Goal: Information Seeking & Learning: Learn about a topic

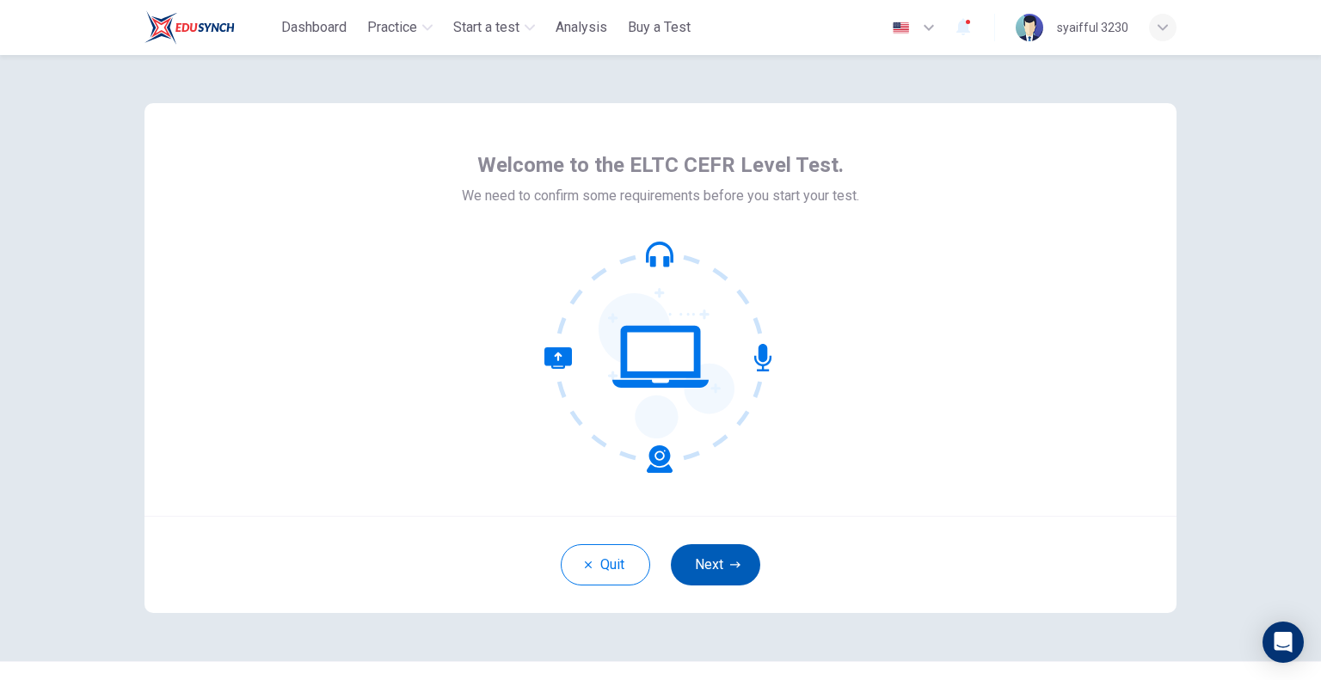
click at [709, 566] on button "Next" at bounding box center [715, 565] width 89 height 41
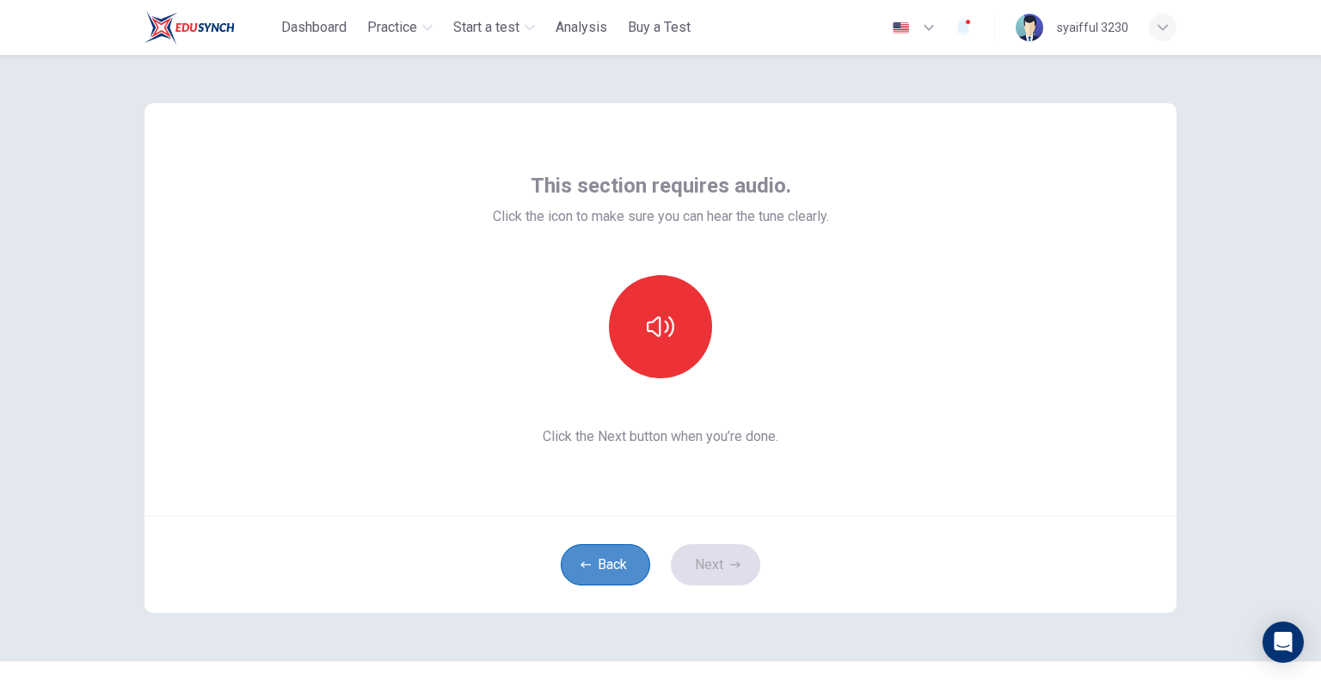
click at [598, 568] on button "Back" at bounding box center [605, 565] width 89 height 41
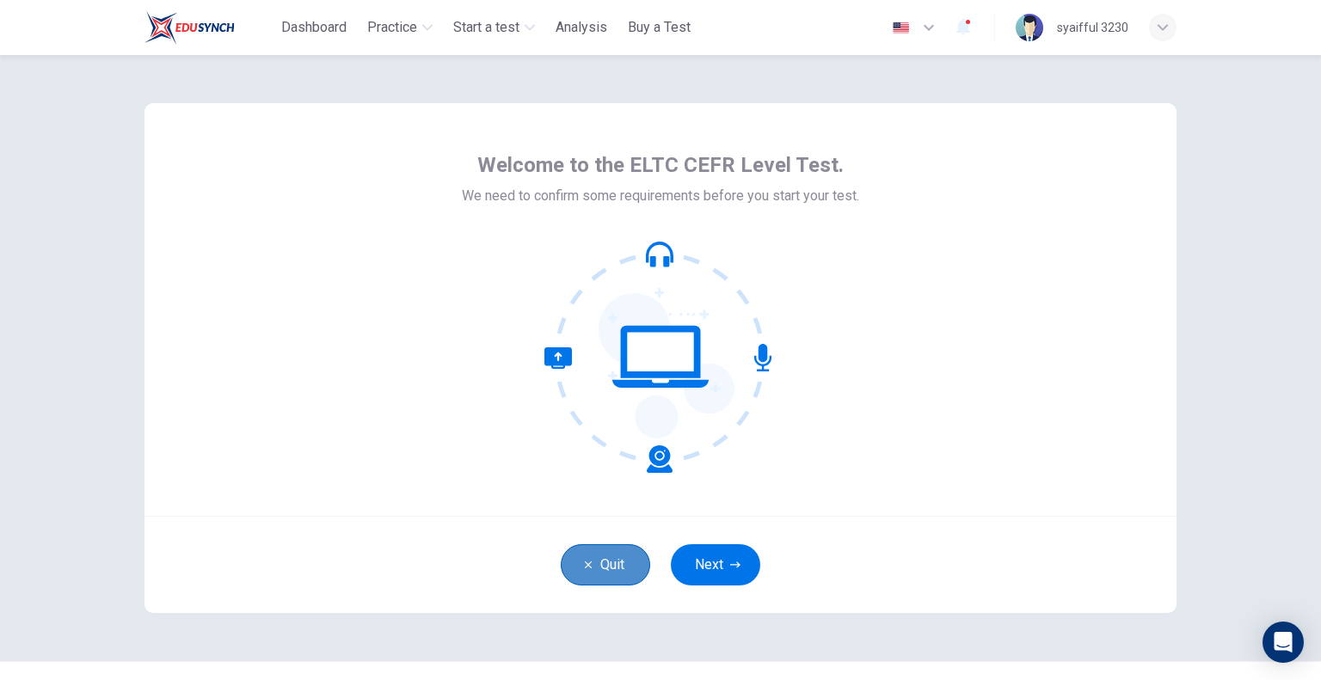
click at [598, 568] on button "Quit" at bounding box center [605, 565] width 89 height 41
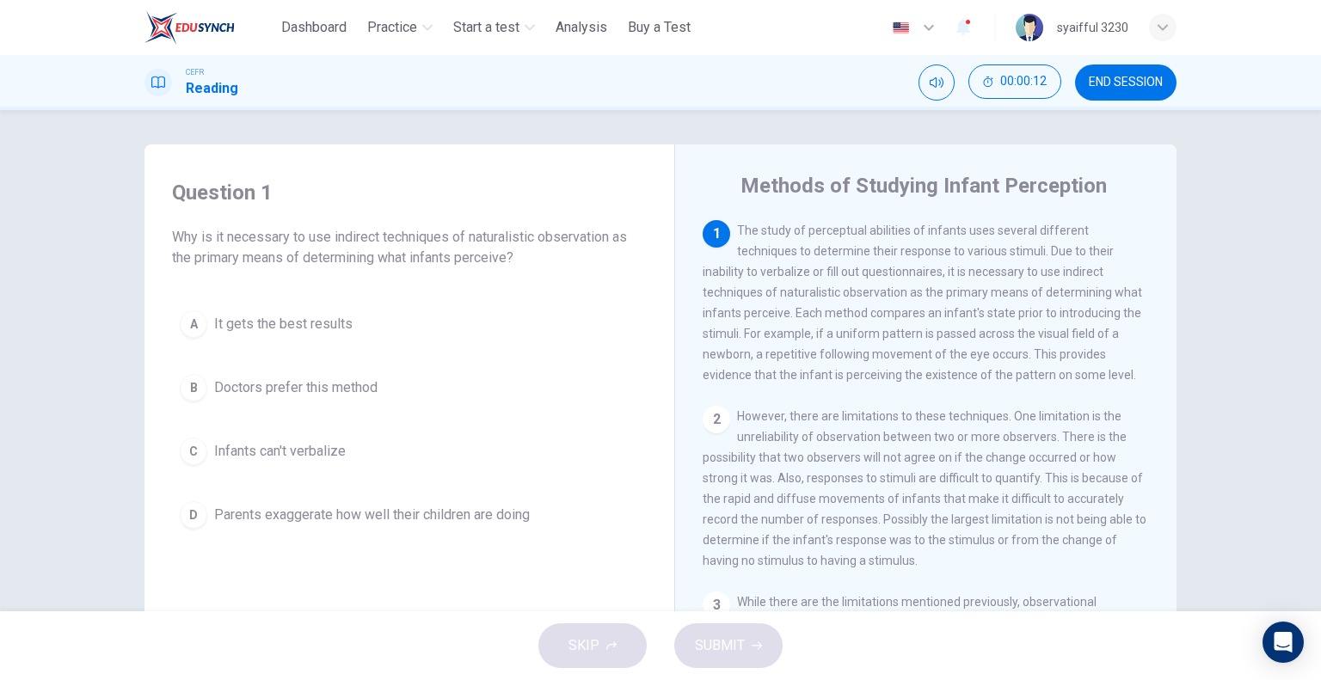
drag, startPoint x: 736, startPoint y: 231, endPoint x: 906, endPoint y: 233, distance: 169.5
click at [906, 233] on span "The study of perceptual abilities of infants uses several different techniques …" at bounding box center [923, 303] width 440 height 158
click at [280, 451] on span "Infants can't verbalize" at bounding box center [280, 451] width 132 height 21
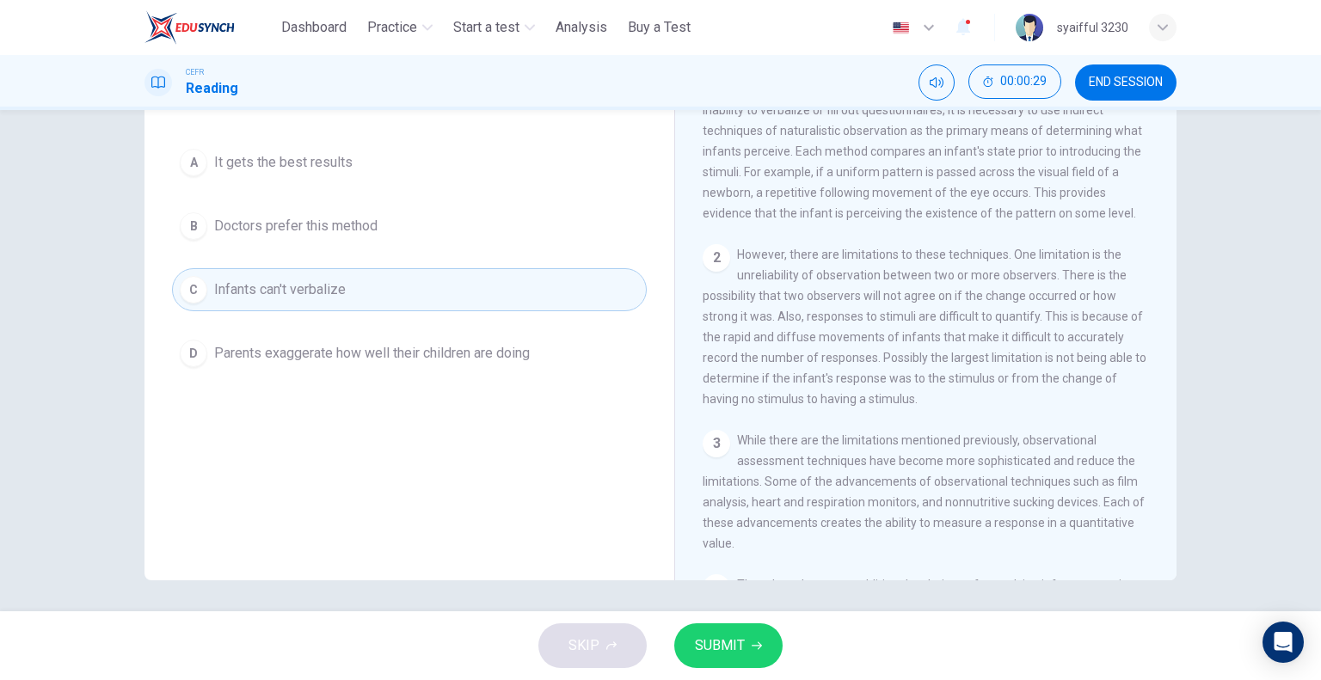
scroll to position [165, 0]
click at [740, 638] on span "SUBMIT" at bounding box center [720, 646] width 50 height 24
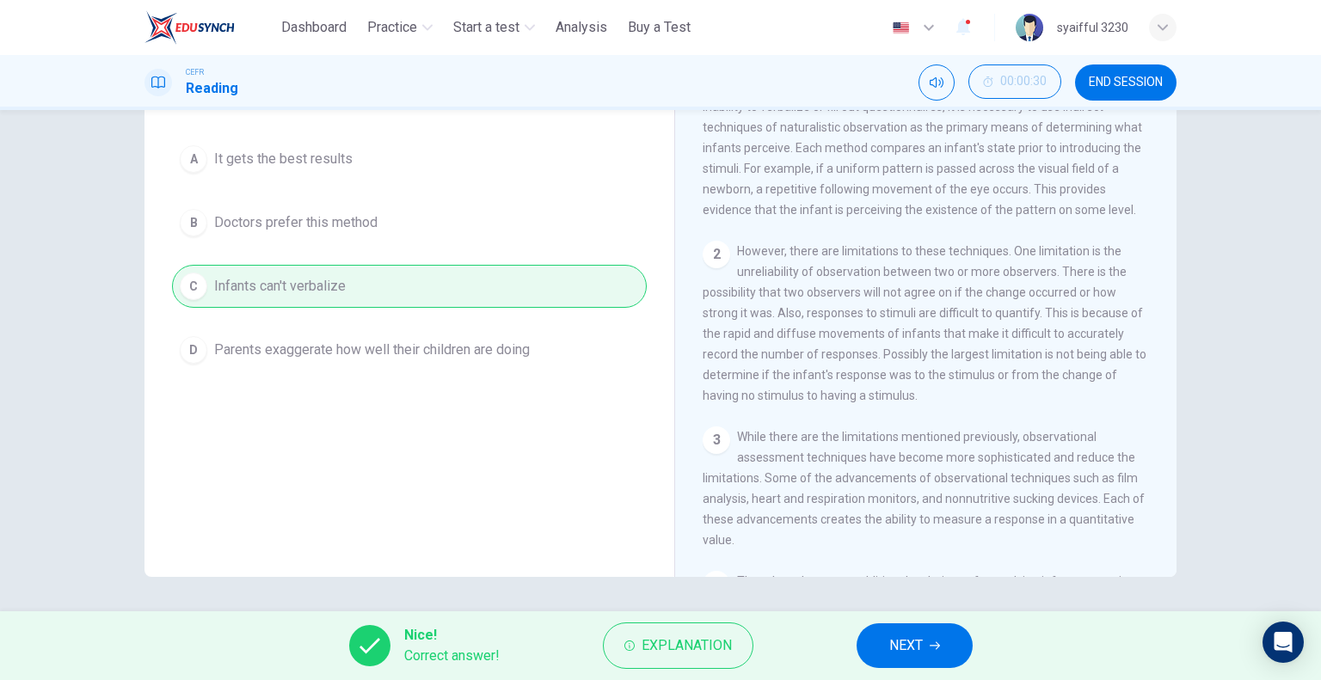
click at [922, 648] on span "NEXT" at bounding box center [906, 646] width 34 height 24
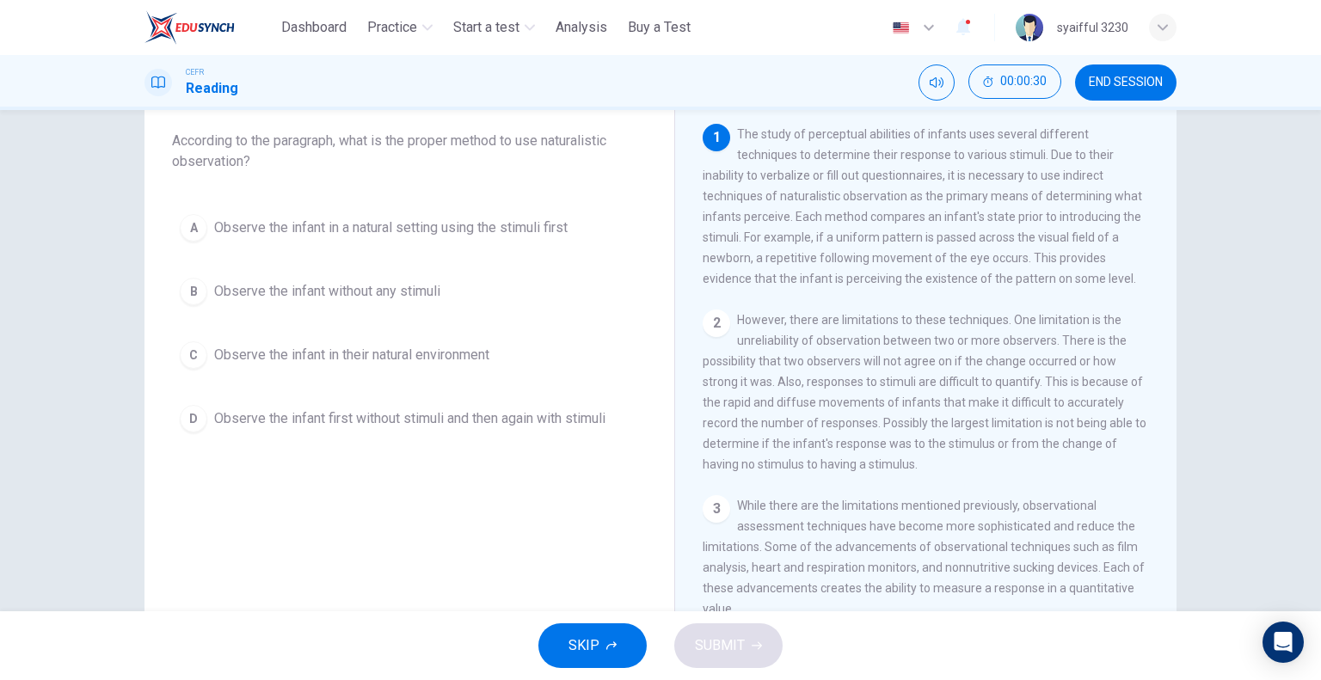
scroll to position [0, 0]
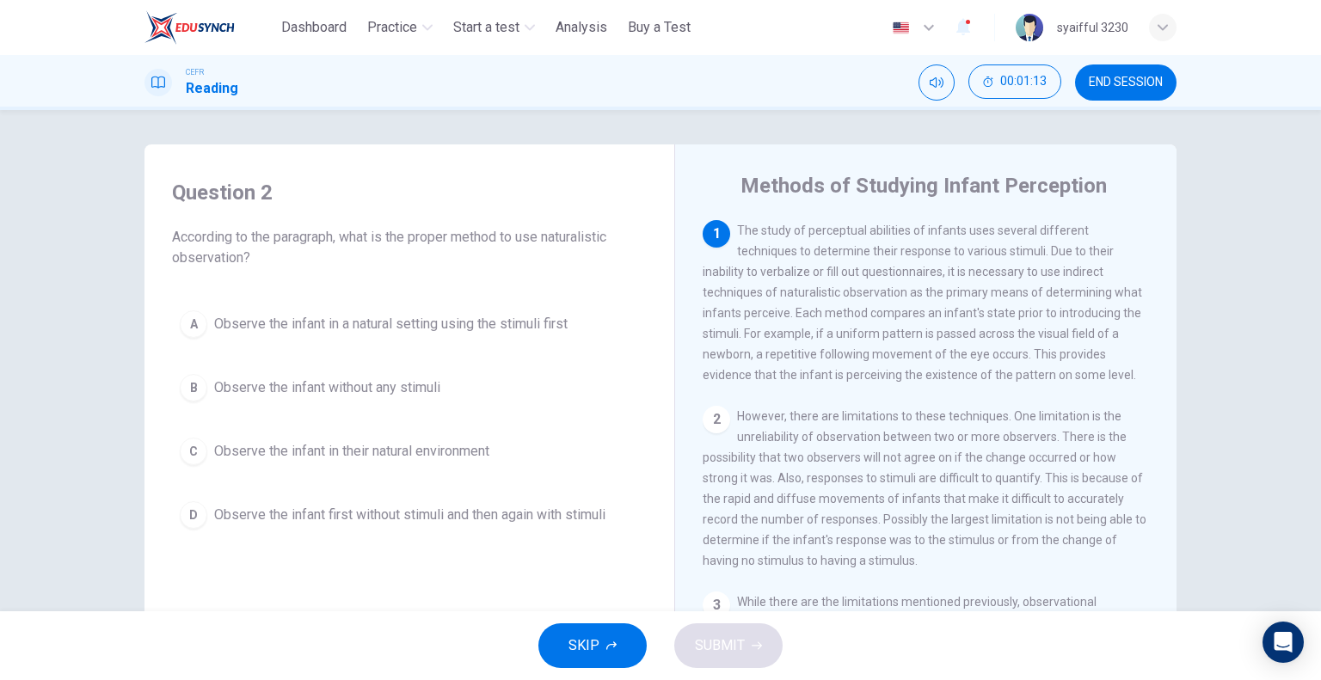
click at [244, 518] on span "Observe the infant first without stimuli and then again with stimuli" at bounding box center [409, 515] width 391 height 21
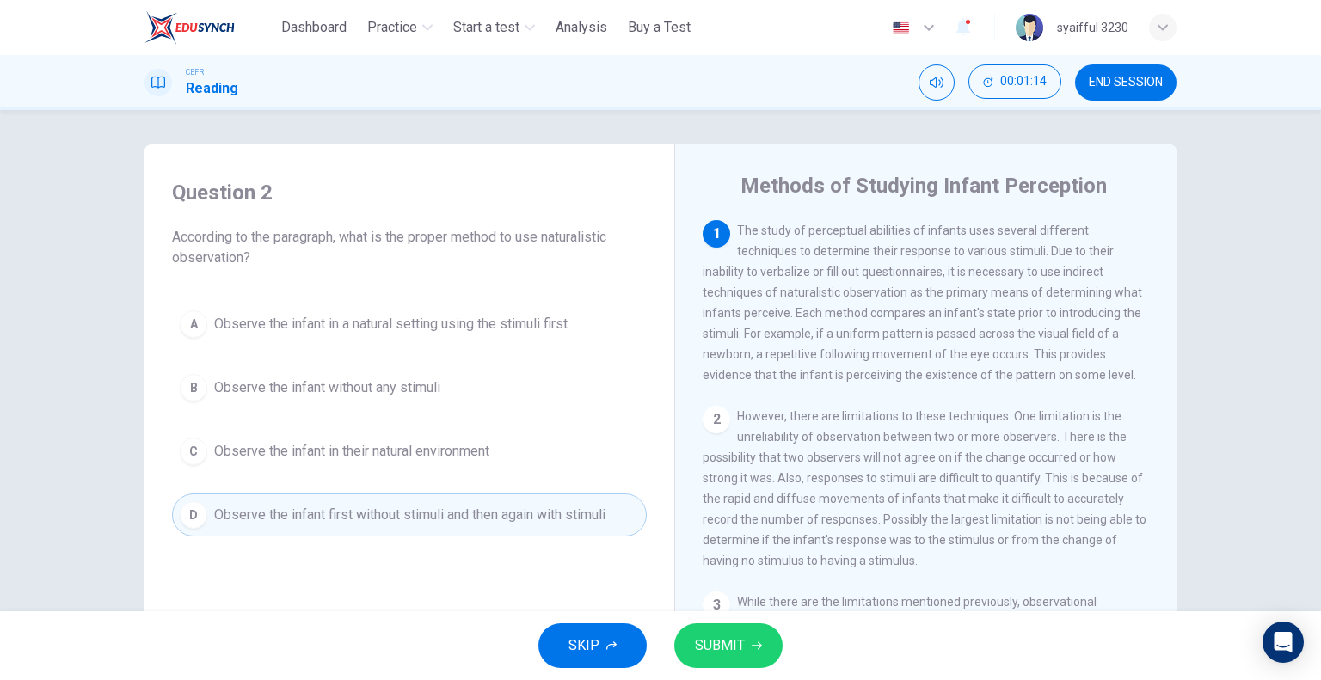
click at [716, 631] on button "SUBMIT" at bounding box center [728, 646] width 108 height 45
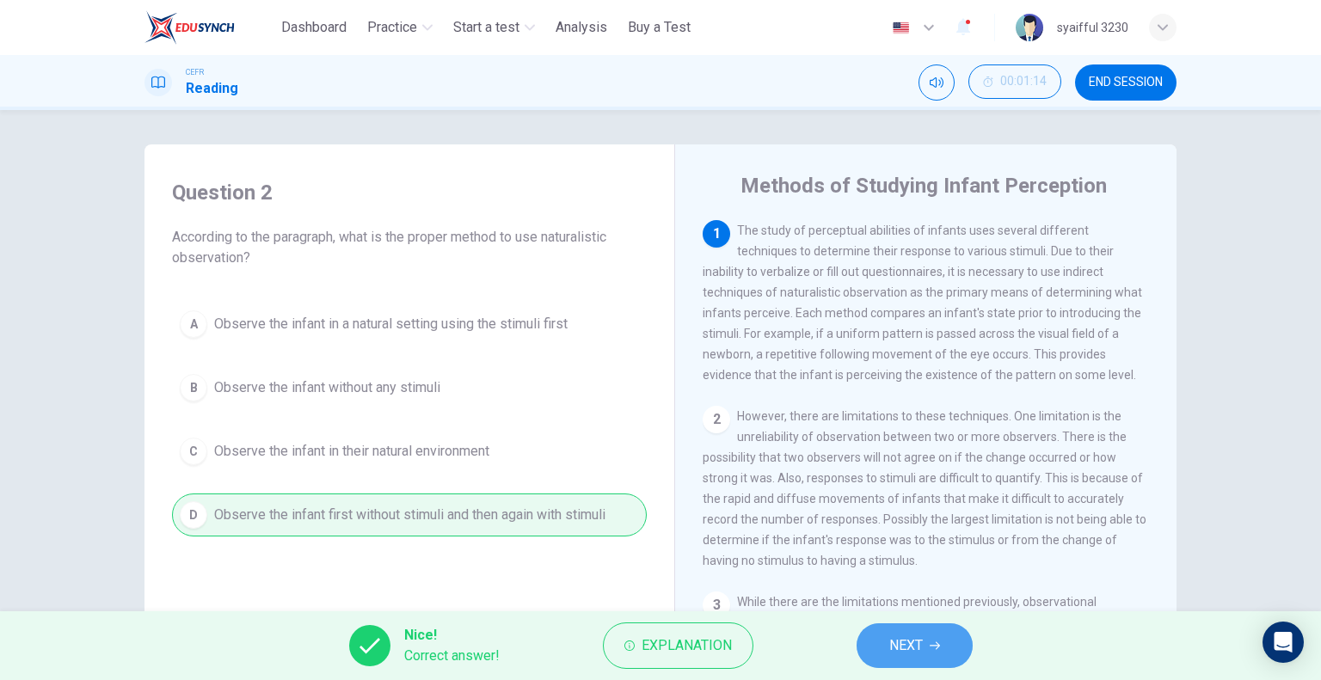
click at [902, 645] on span "NEXT" at bounding box center [906, 646] width 34 height 24
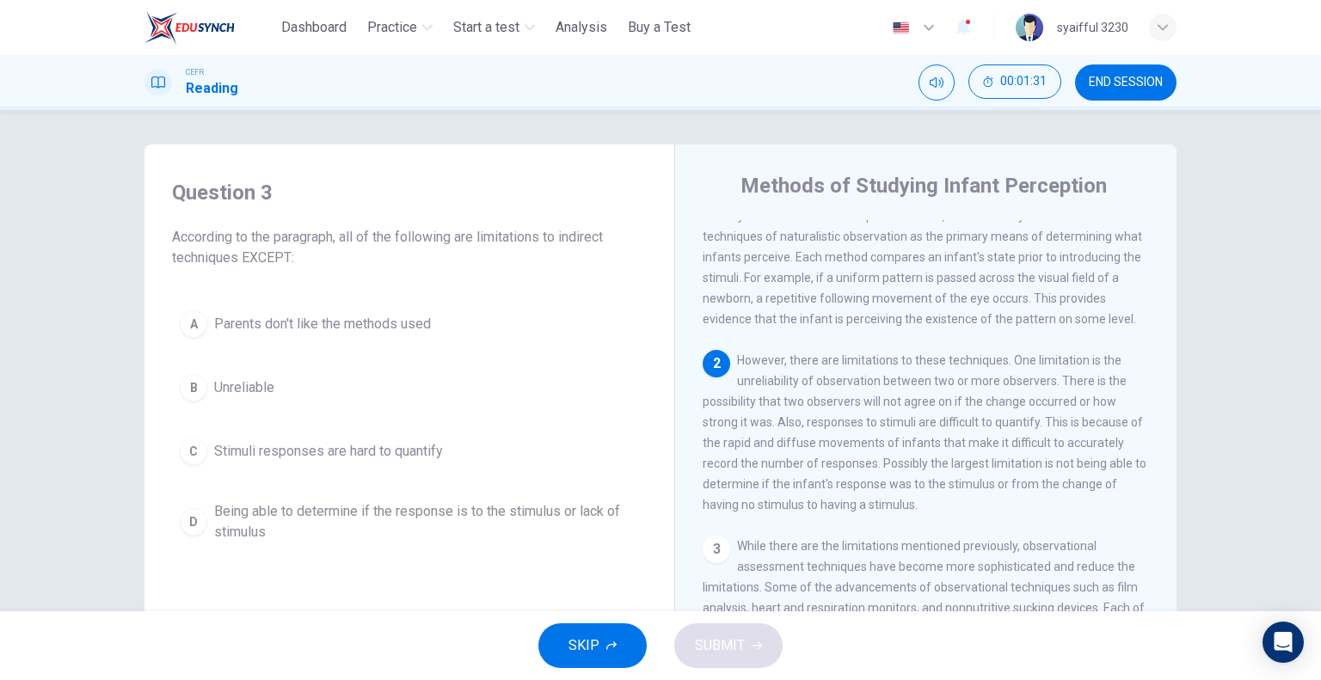
scroll to position [86, 0]
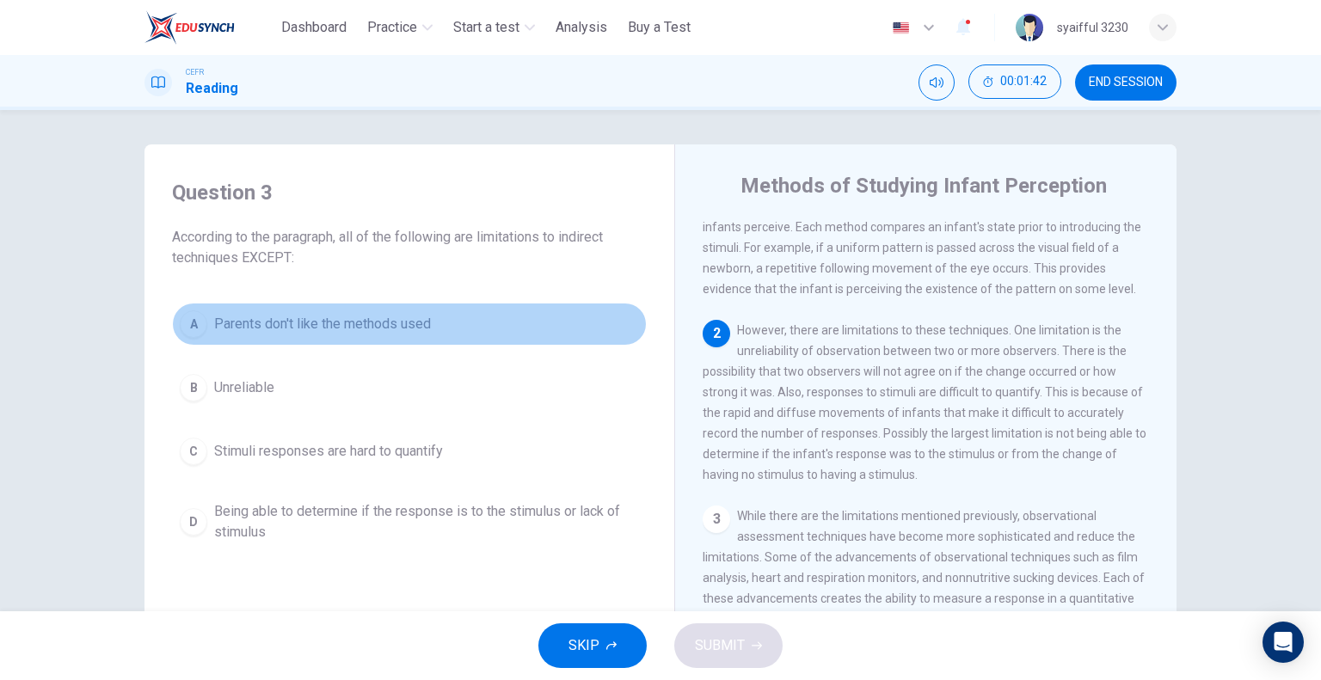
click at [251, 329] on span "Parents don't like the methods used" at bounding box center [322, 324] width 217 height 21
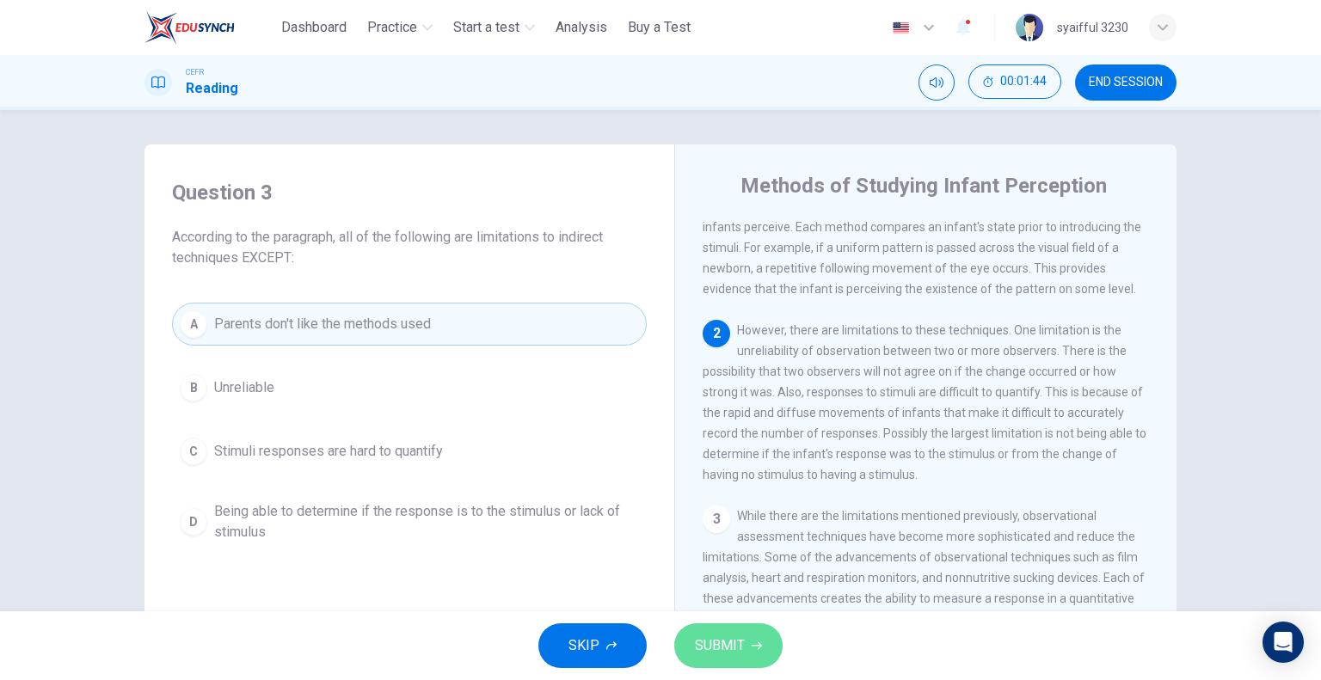
click at [756, 639] on button "SUBMIT" at bounding box center [728, 646] width 108 height 45
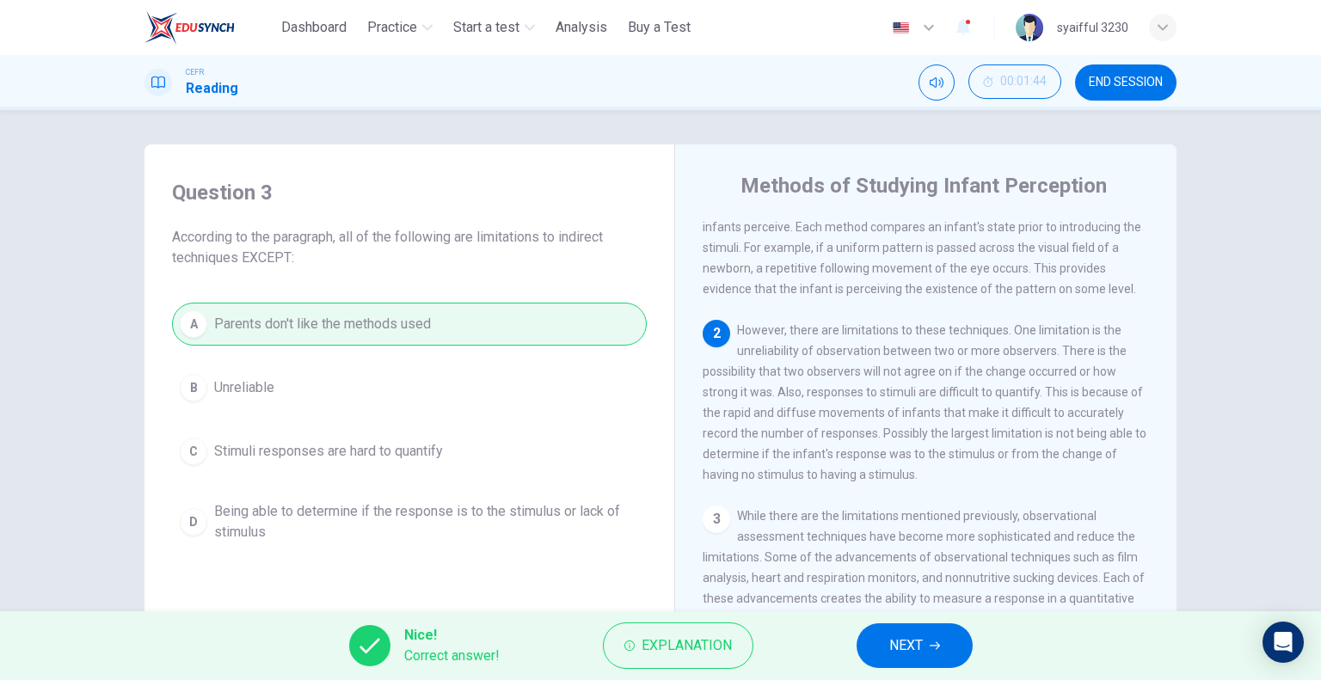
click at [891, 634] on span "NEXT" at bounding box center [906, 646] width 34 height 24
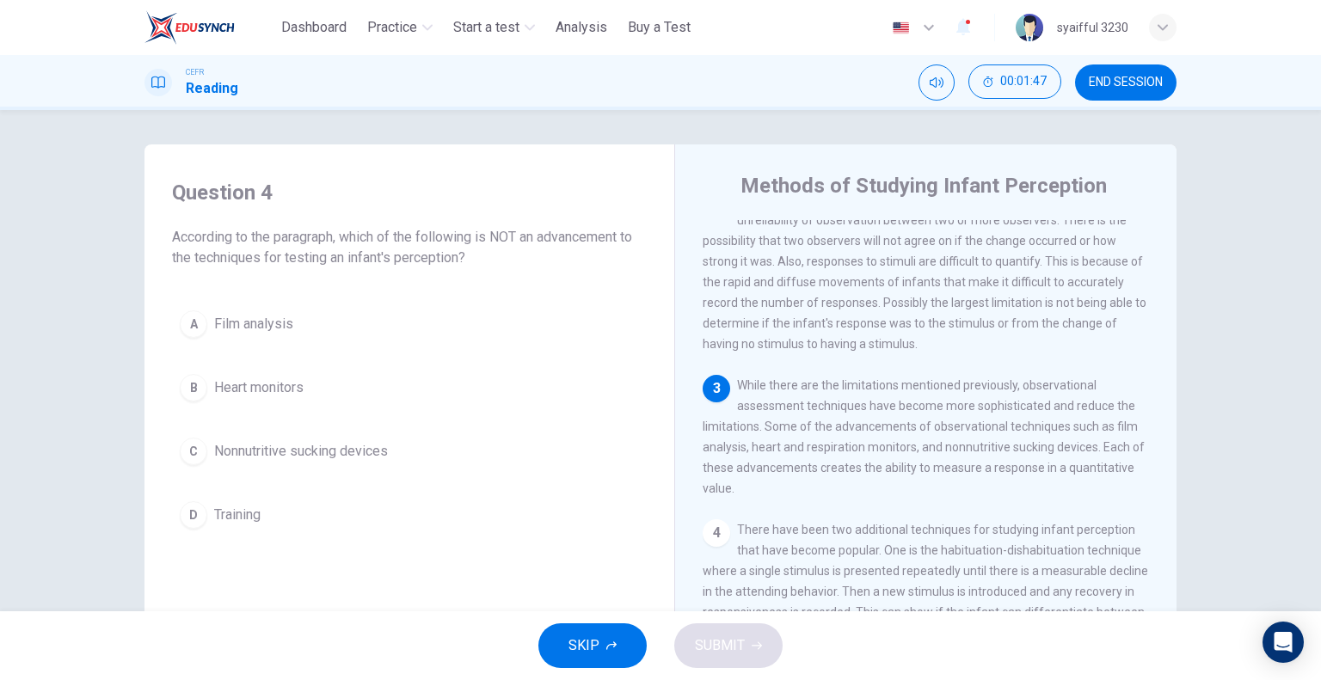
scroll to position [258, 0]
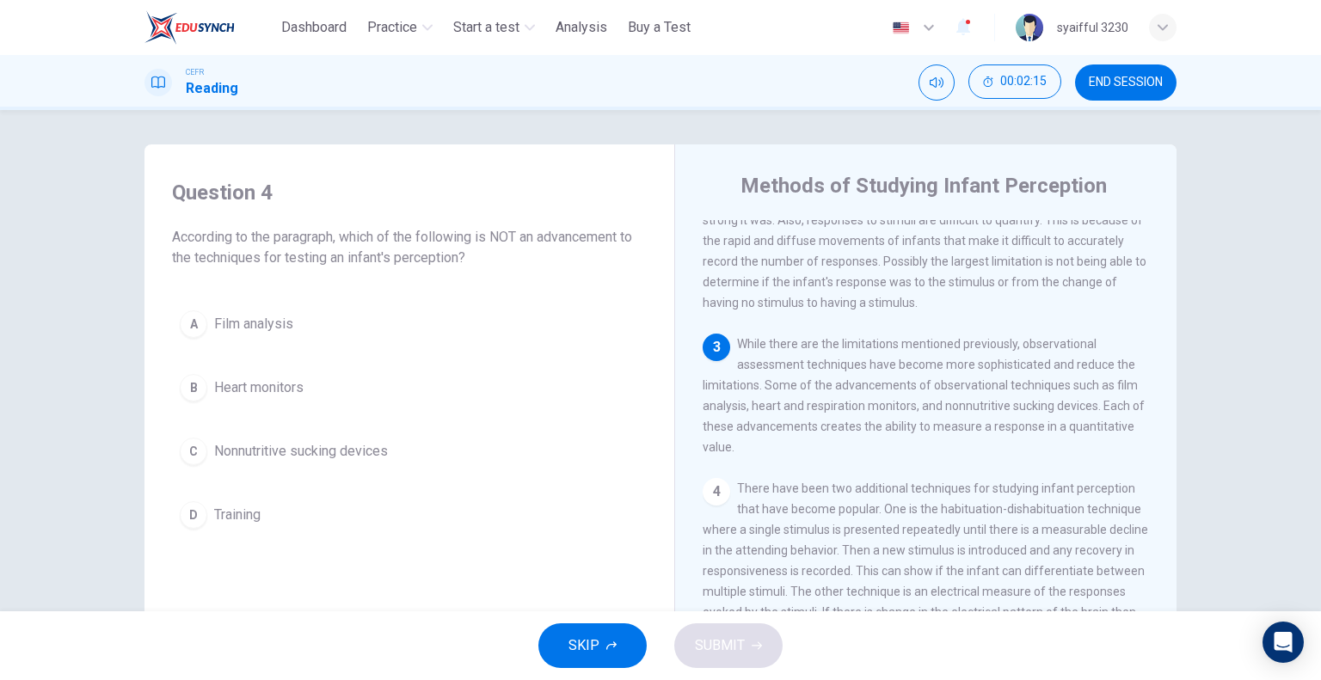
click at [231, 502] on button "D Training" at bounding box center [409, 515] width 475 height 43
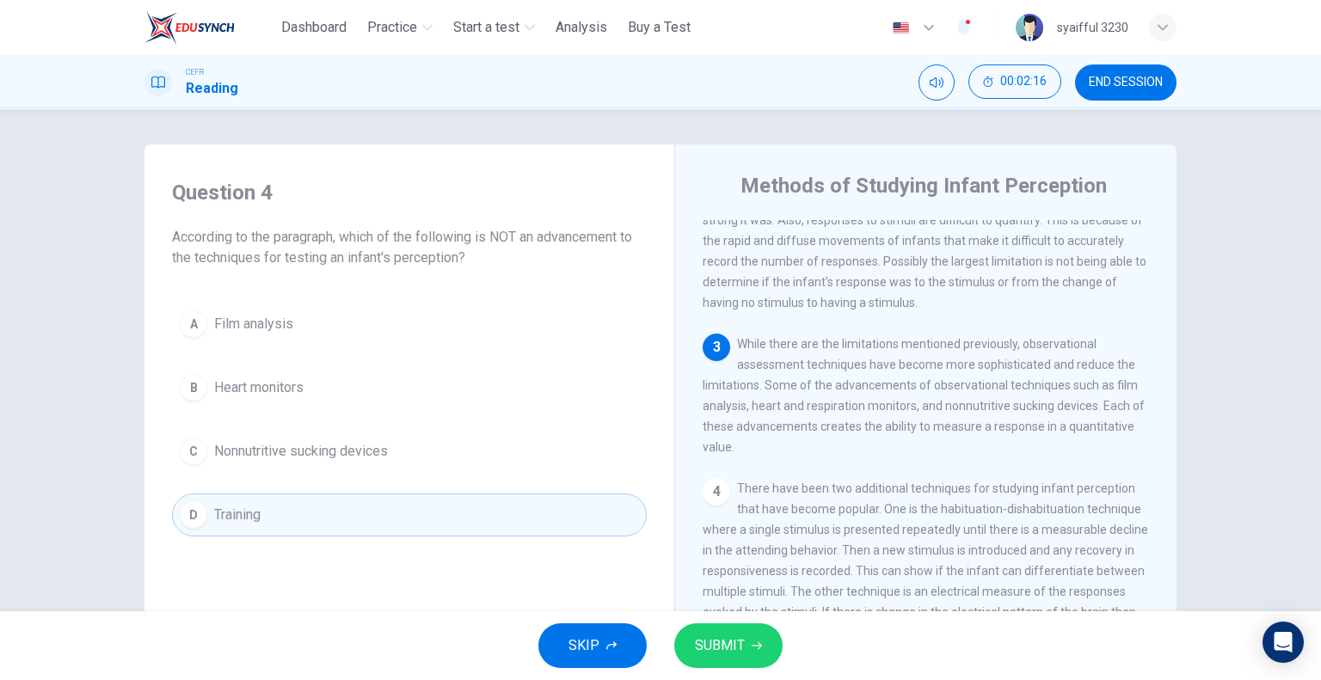
click at [733, 656] on span "SUBMIT" at bounding box center [720, 646] width 50 height 24
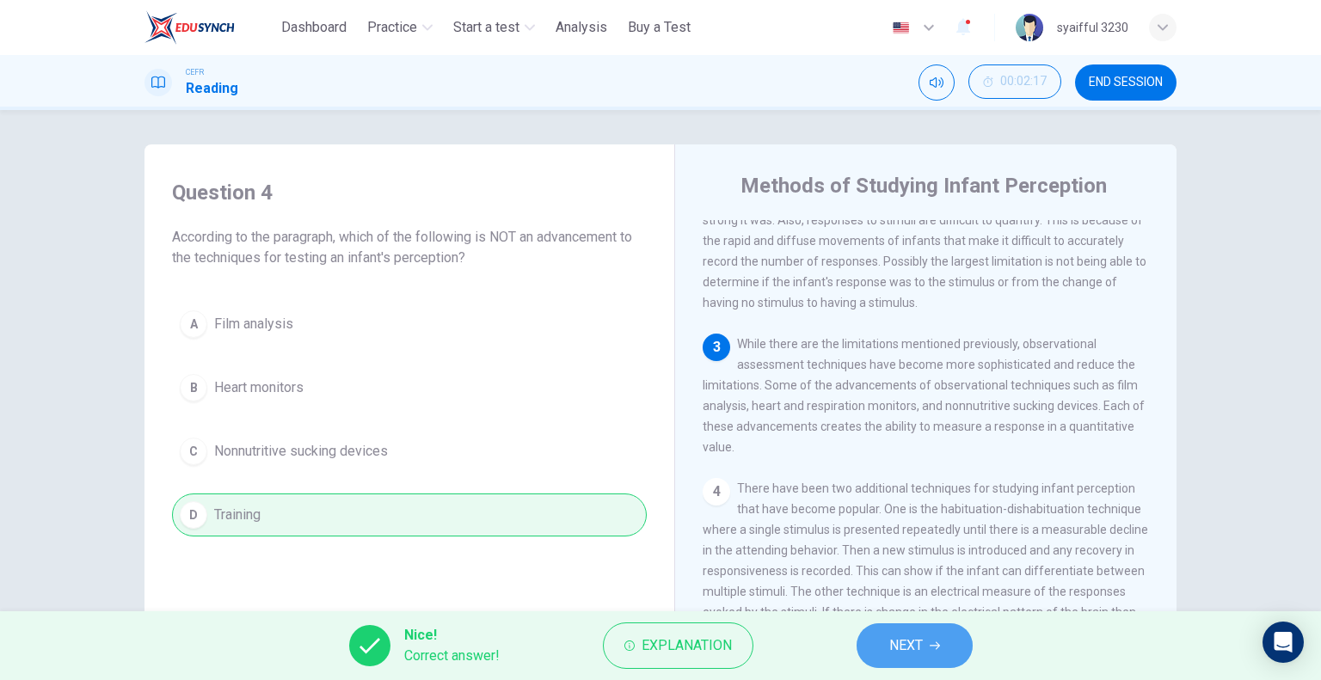
click at [884, 650] on button "NEXT" at bounding box center [915, 646] width 116 height 45
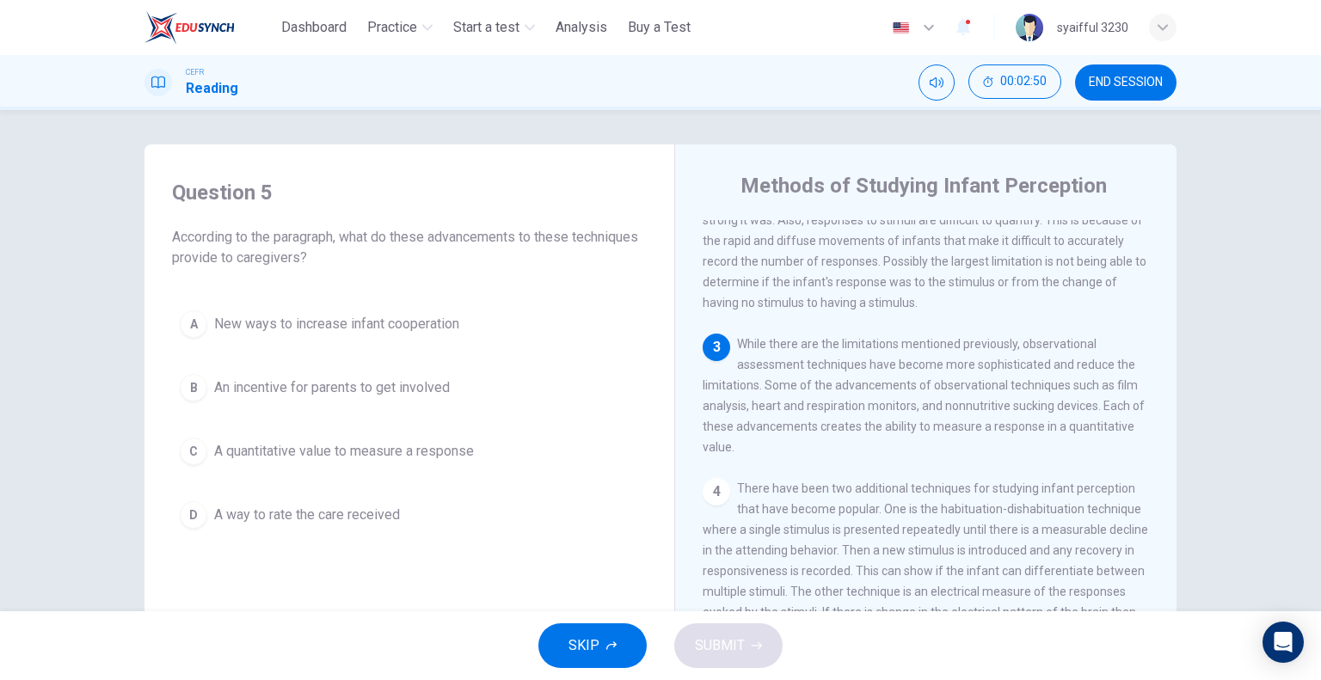
click at [354, 453] on span "A quantitative value to measure a response" at bounding box center [344, 451] width 260 height 21
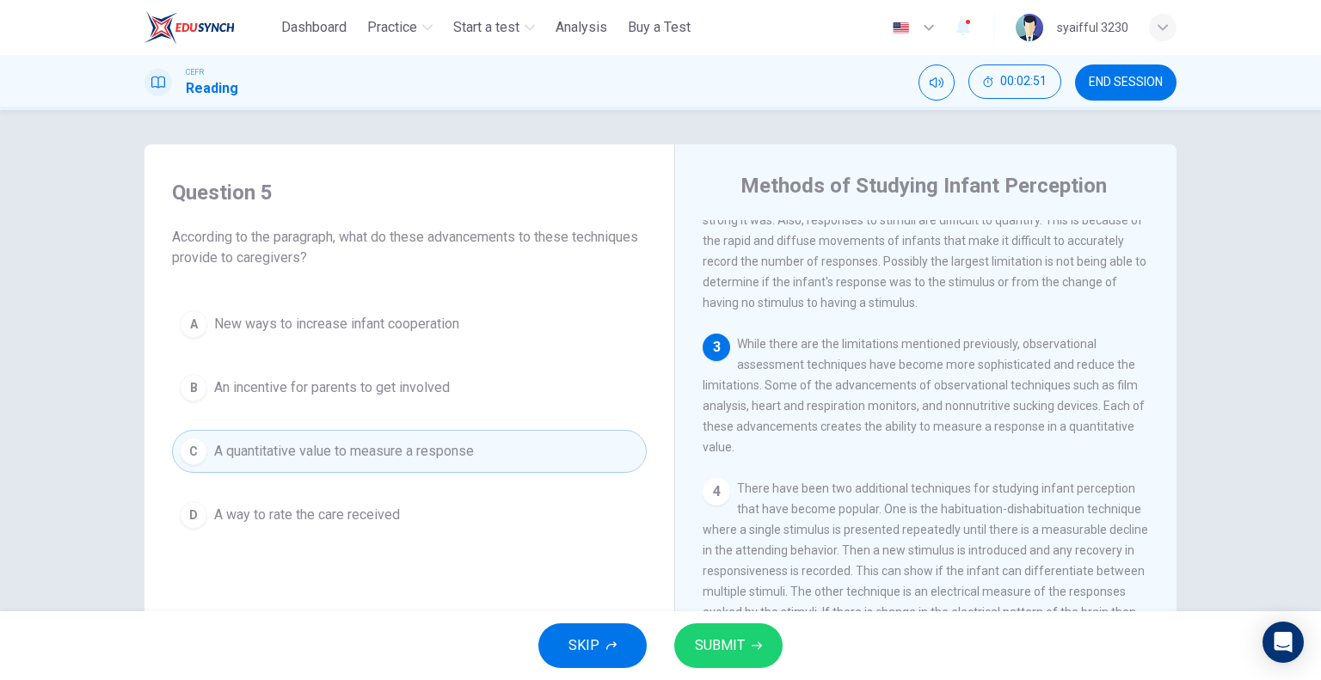
click at [736, 638] on span "SUBMIT" at bounding box center [720, 646] width 50 height 24
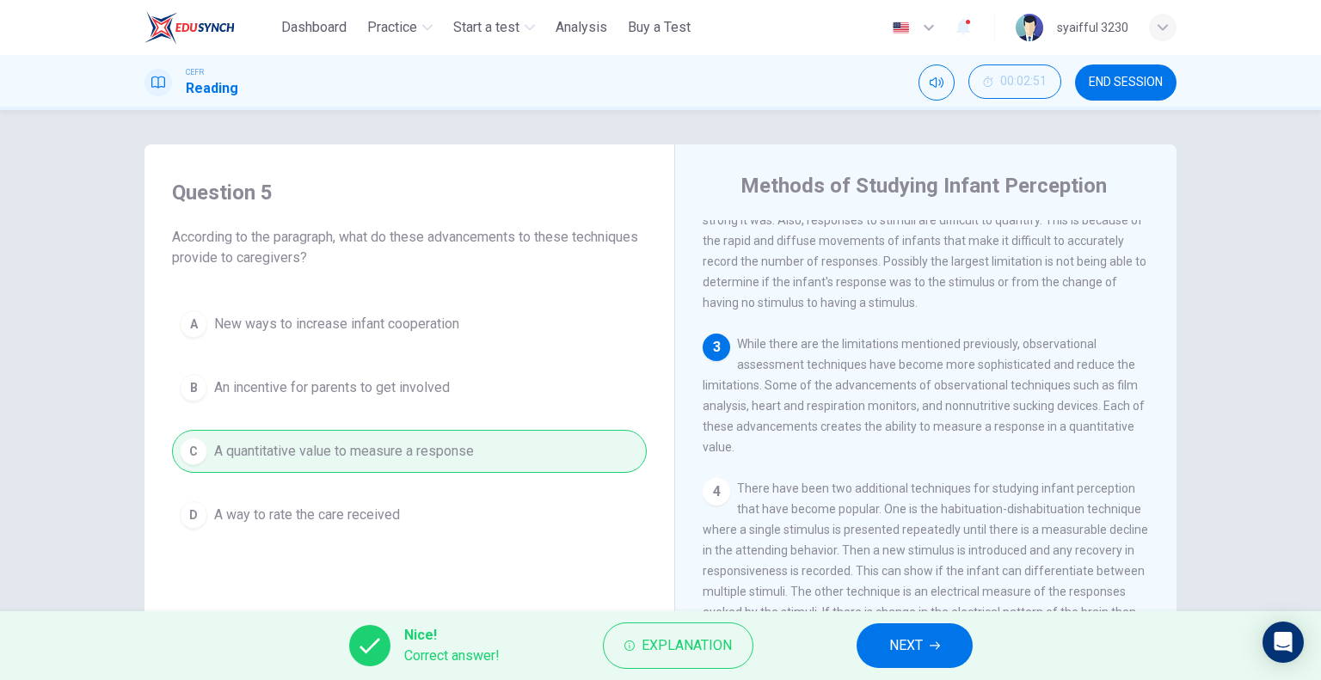
click at [893, 647] on span "NEXT" at bounding box center [906, 646] width 34 height 24
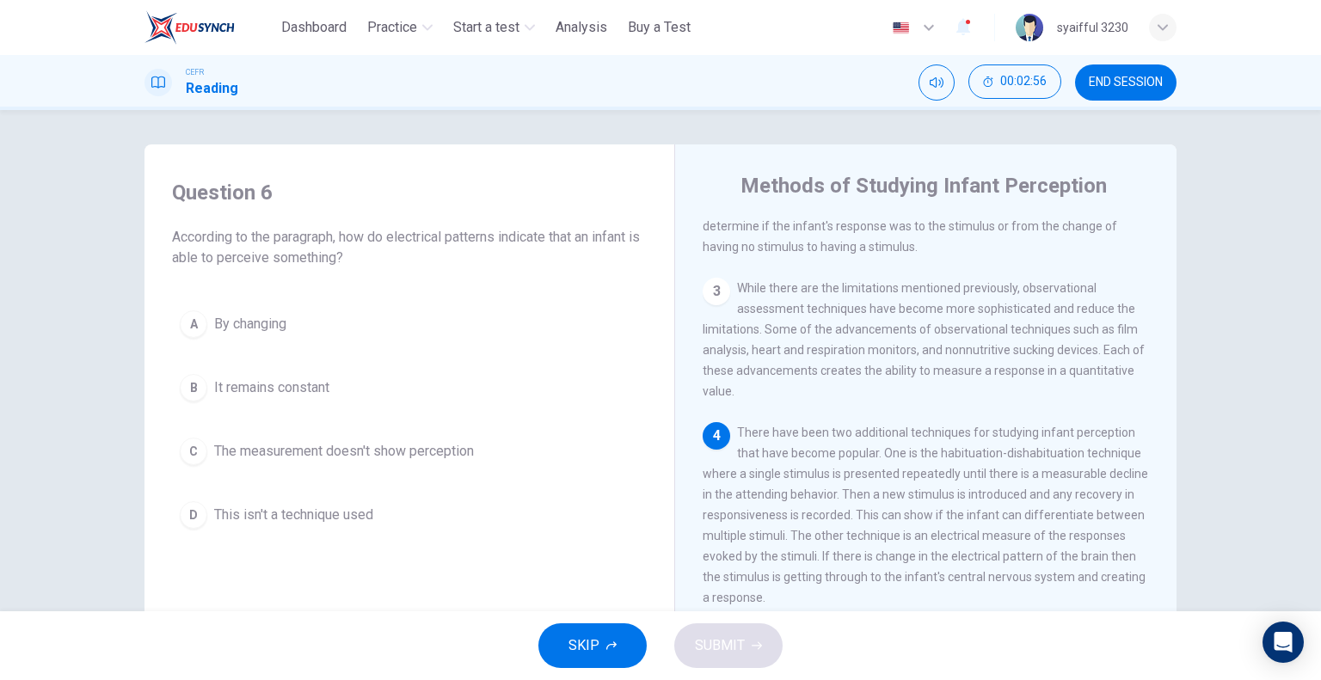
scroll to position [370, 0]
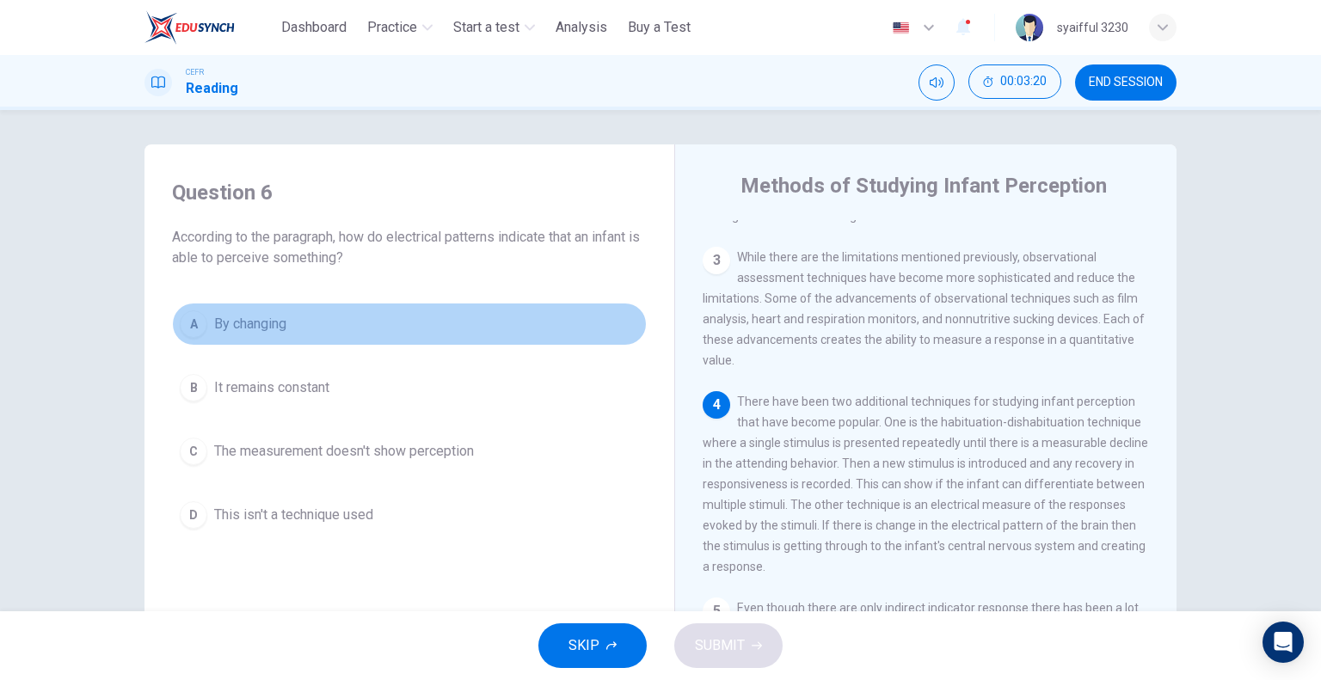
click at [231, 321] on span "By changing" at bounding box center [250, 324] width 72 height 21
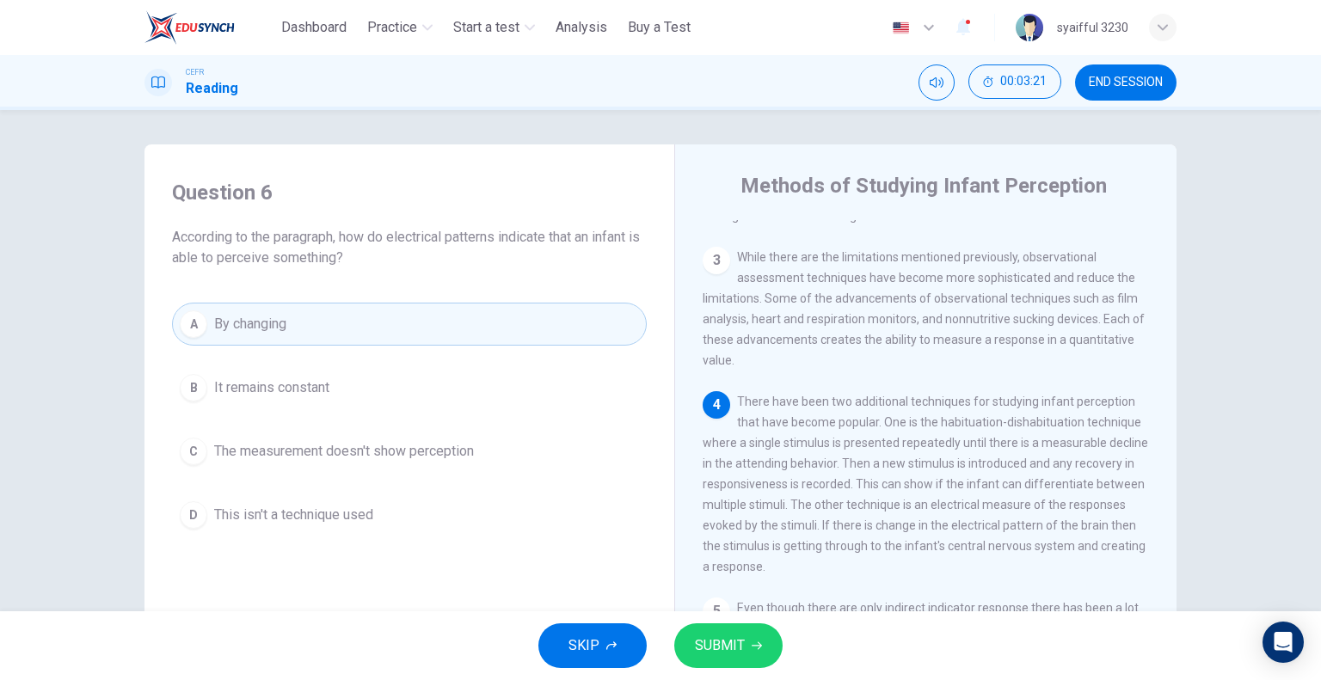
click at [723, 644] on span "SUBMIT" at bounding box center [720, 646] width 50 height 24
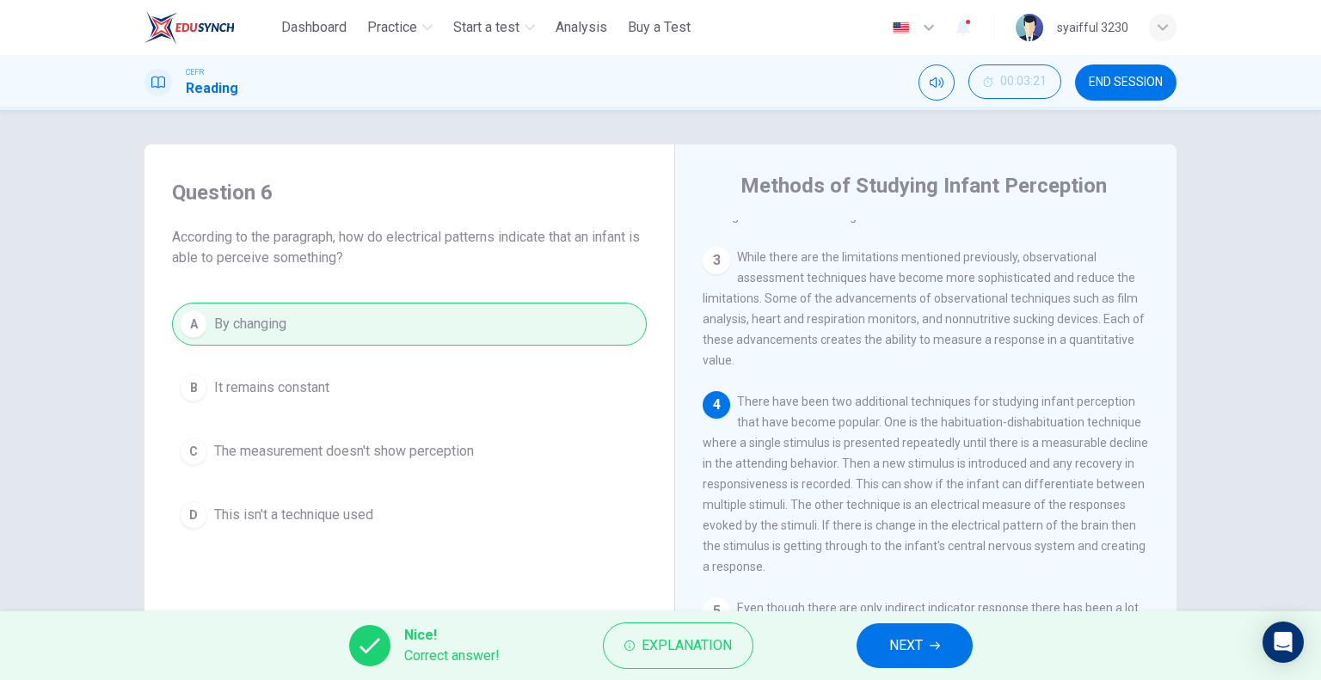
click at [916, 654] on span "NEXT" at bounding box center [906, 646] width 34 height 24
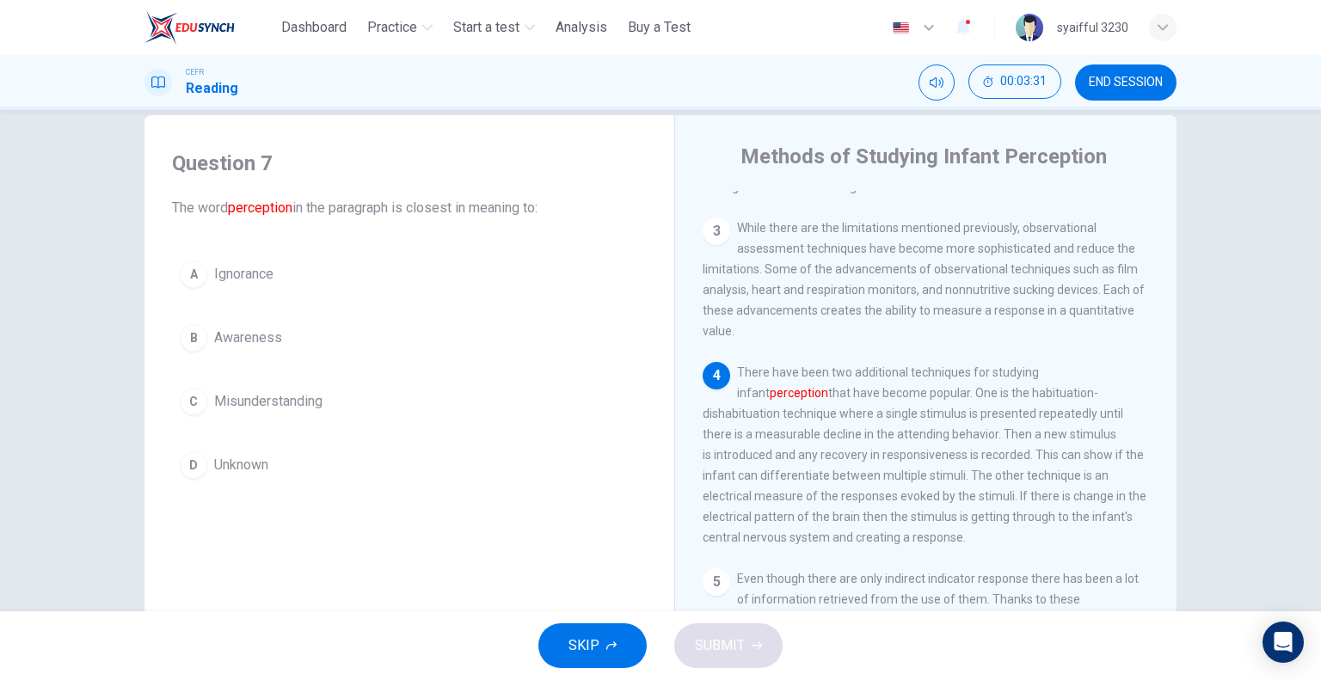
scroll to position [0, 0]
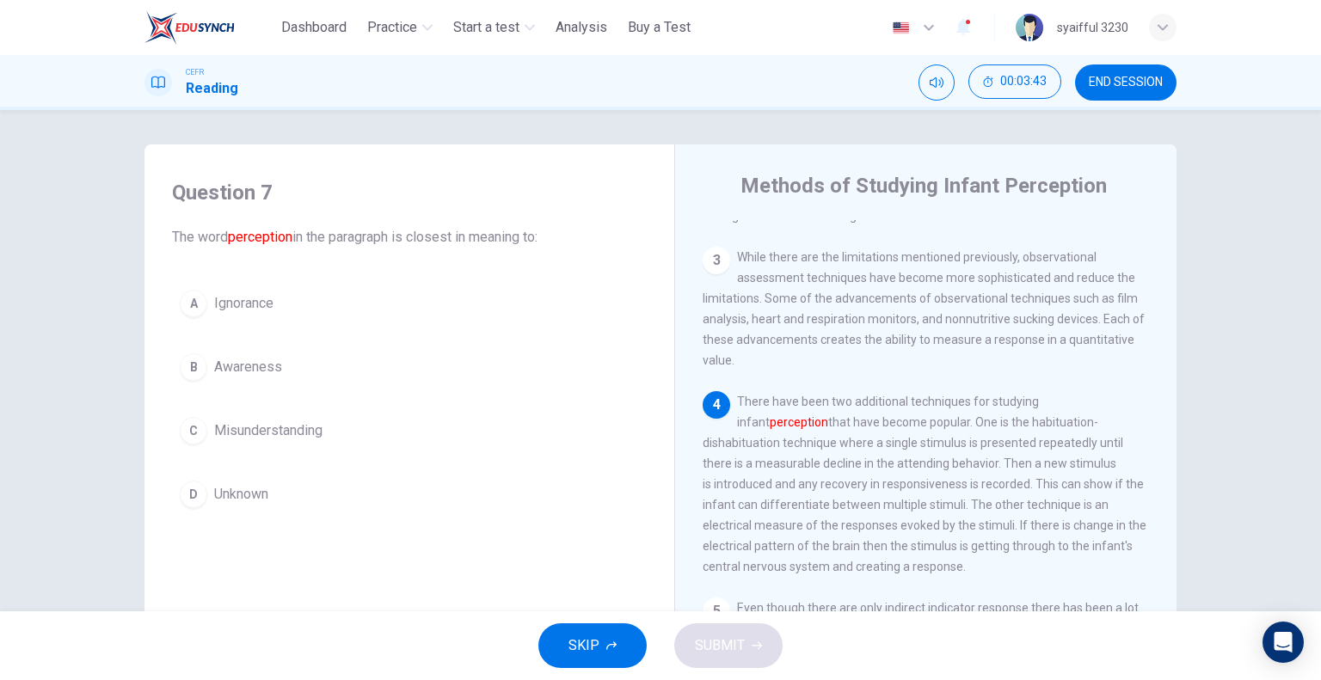
click at [232, 367] on span "Awareness" at bounding box center [248, 367] width 68 height 21
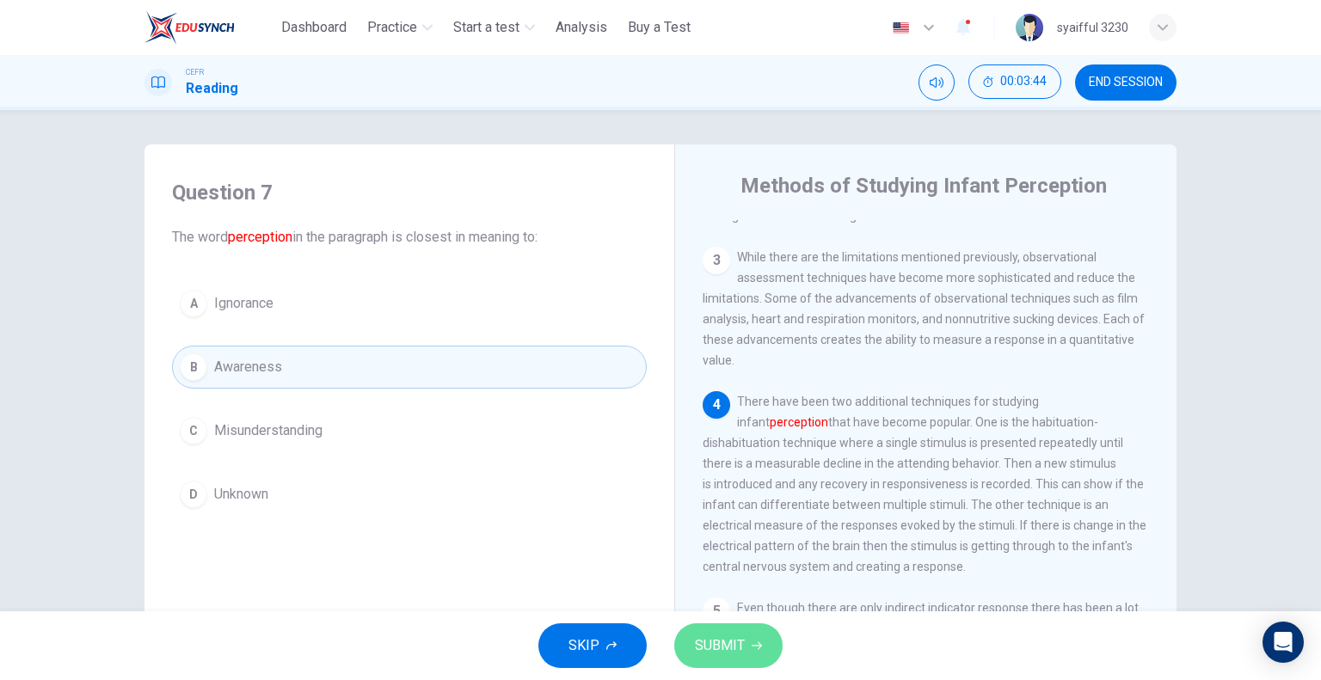
click at [711, 632] on button "SUBMIT" at bounding box center [728, 646] width 108 height 45
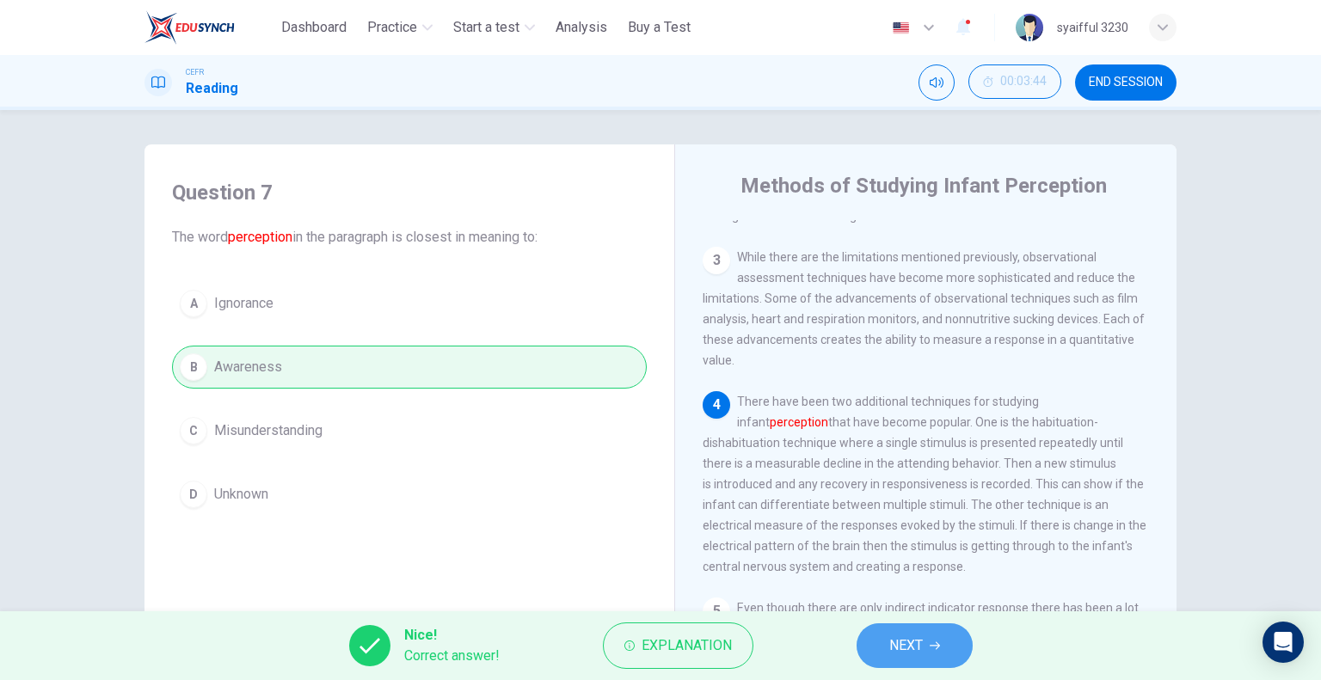
click at [885, 637] on button "NEXT" at bounding box center [915, 646] width 116 height 45
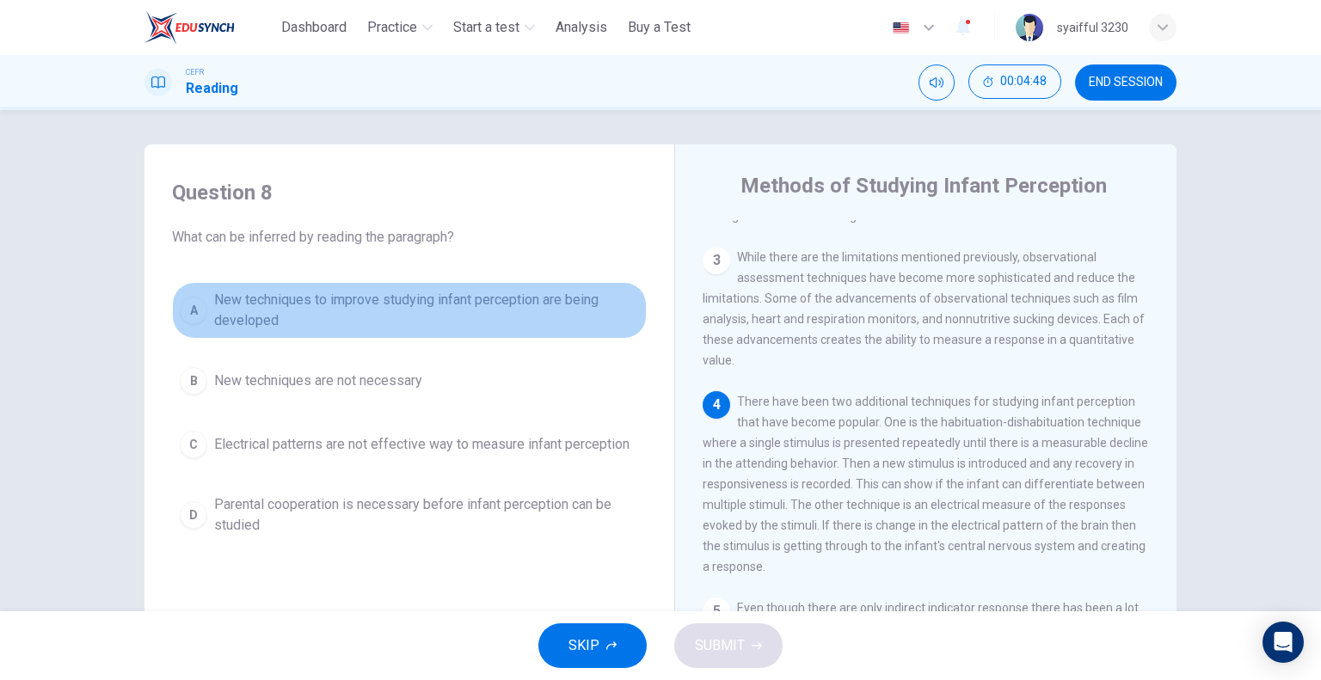
click at [348, 303] on span "New techniques to improve studying infant perception are being developed" at bounding box center [426, 310] width 425 height 41
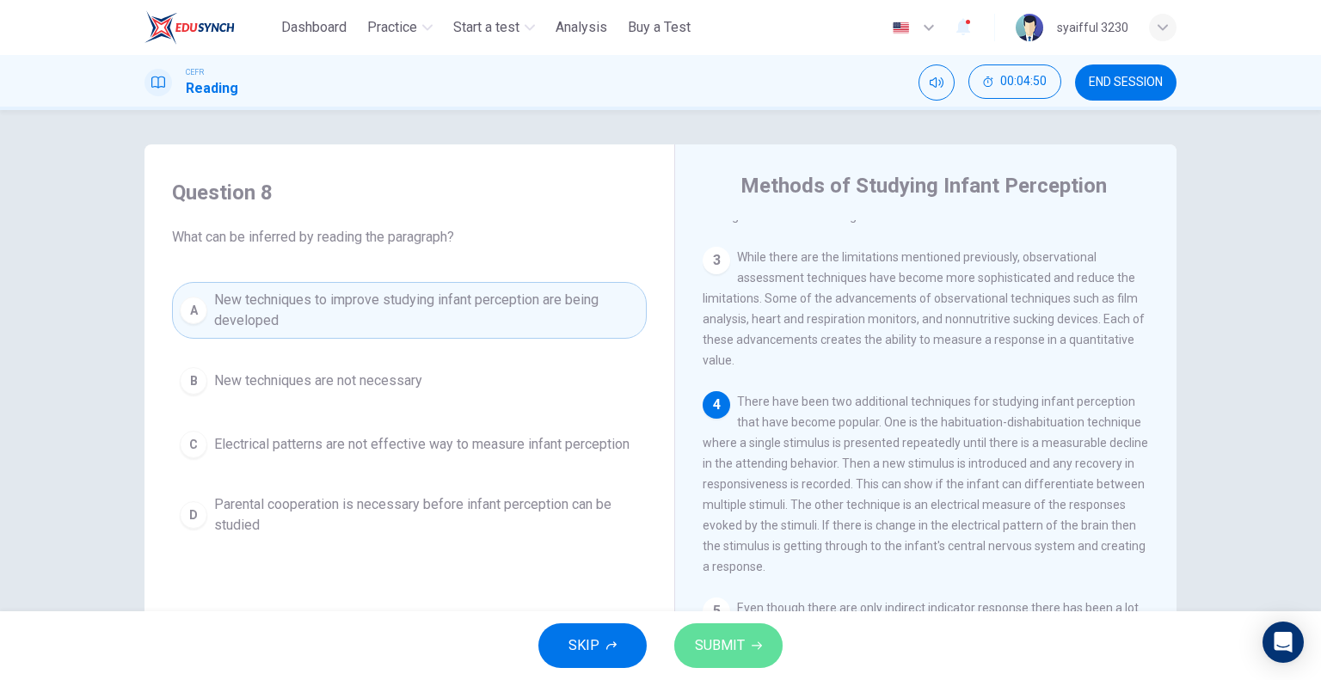
click at [766, 634] on button "SUBMIT" at bounding box center [728, 646] width 108 height 45
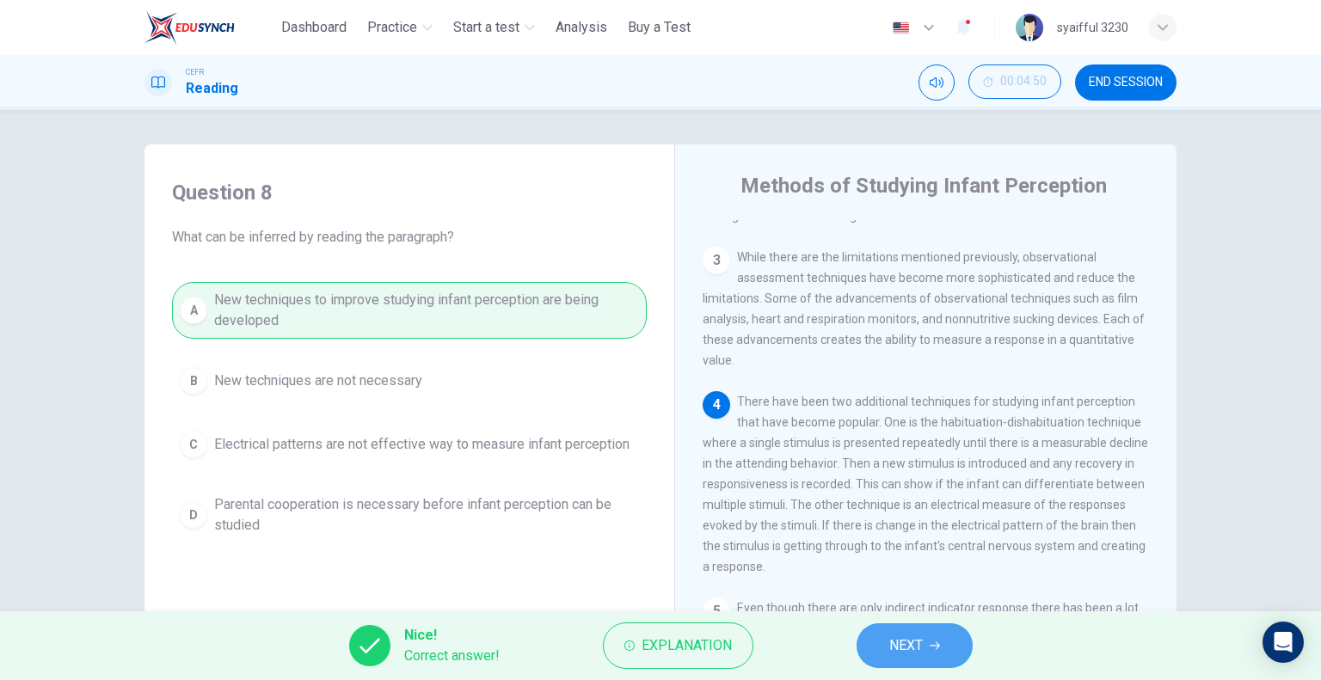
click at [875, 639] on button "NEXT" at bounding box center [915, 646] width 116 height 45
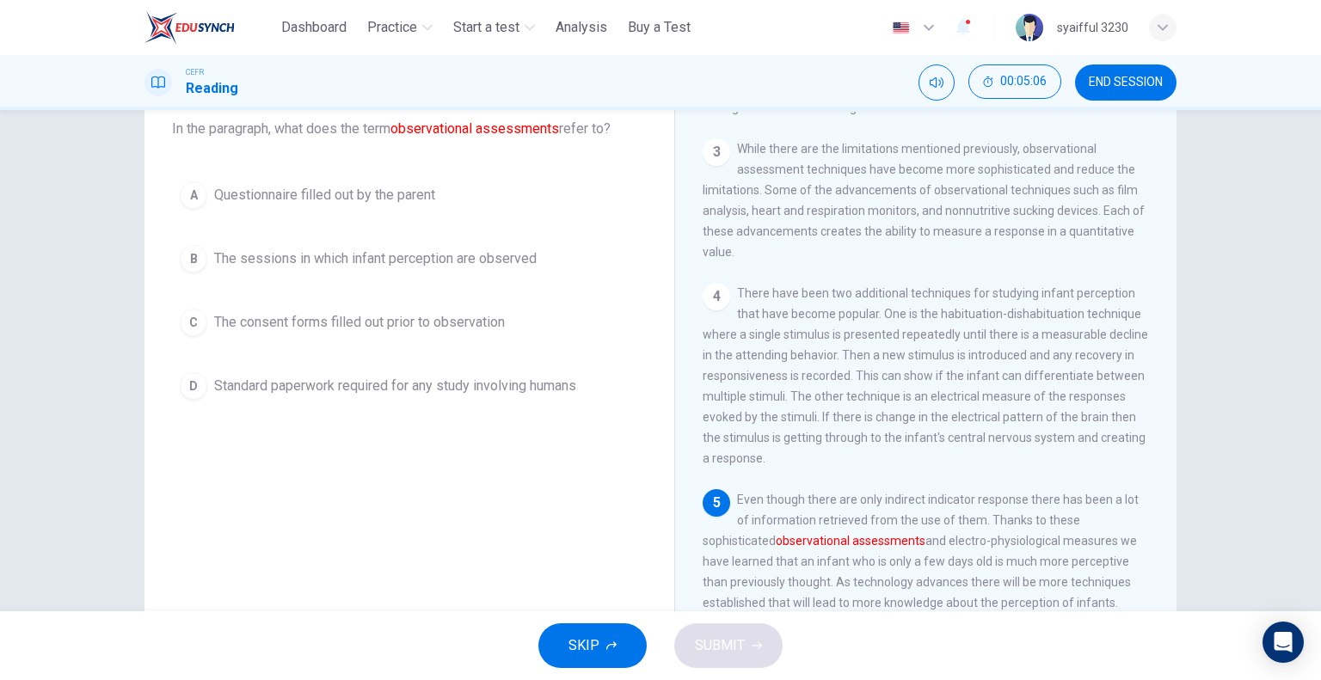
scroll to position [79, 0]
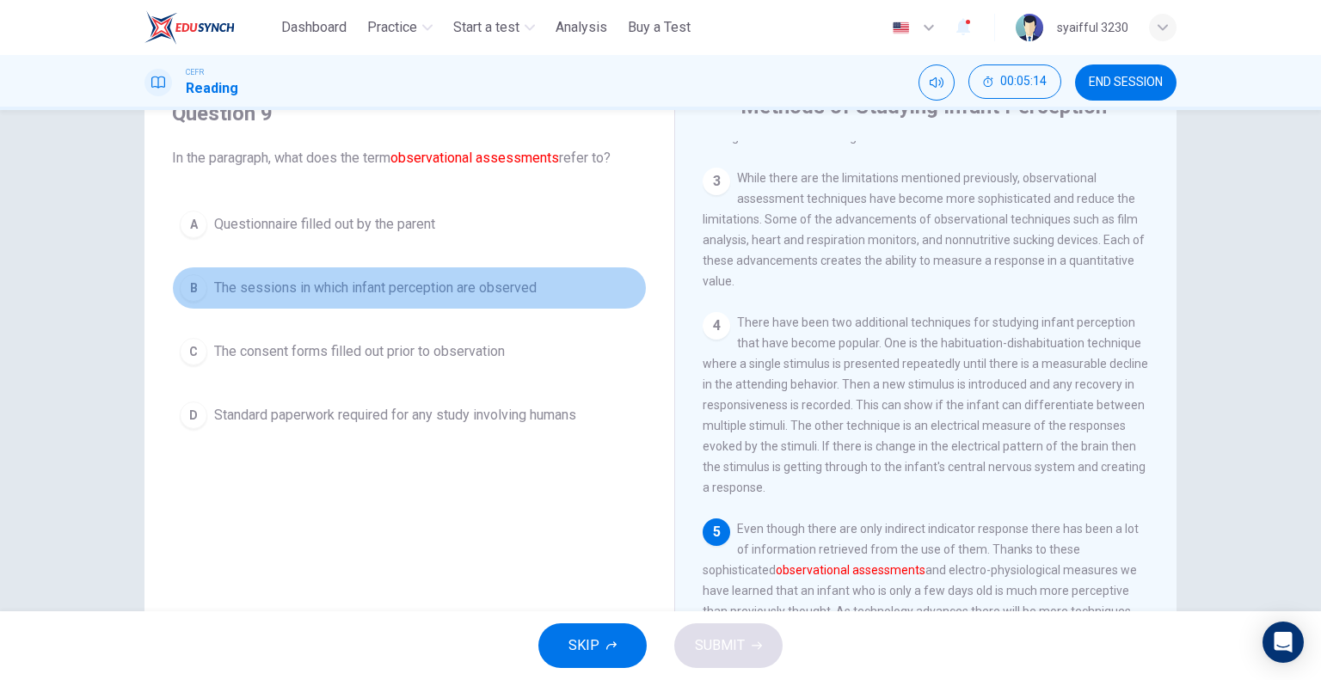
click at [290, 289] on span "The sessions in which infant perception are observed" at bounding box center [375, 288] width 323 height 21
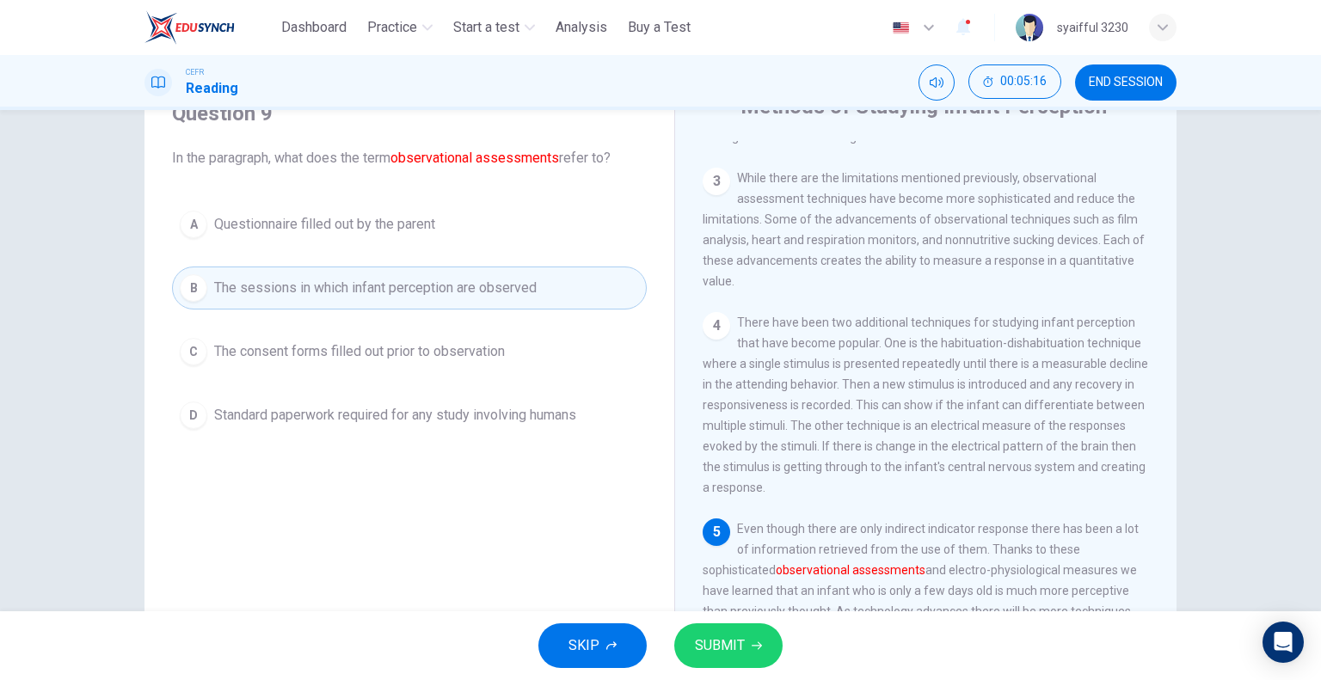
click at [724, 635] on span "SUBMIT" at bounding box center [720, 646] width 50 height 24
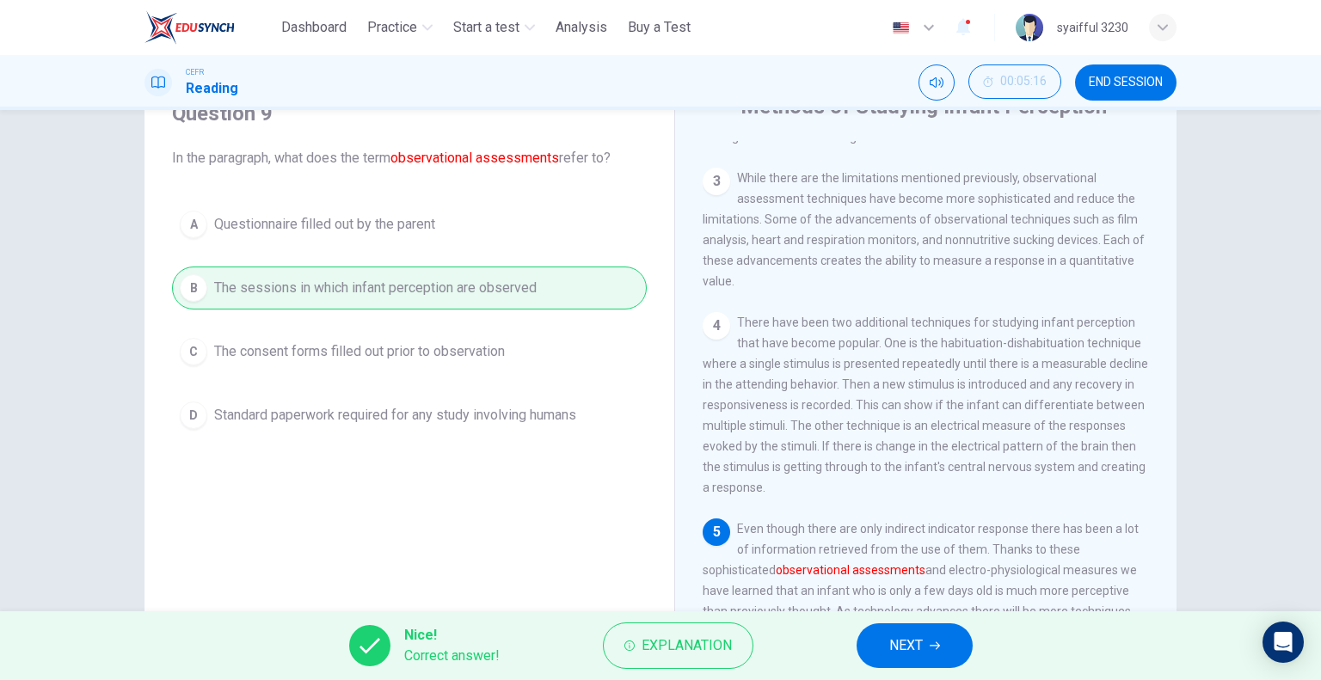
click at [897, 650] on span "NEXT" at bounding box center [906, 646] width 34 height 24
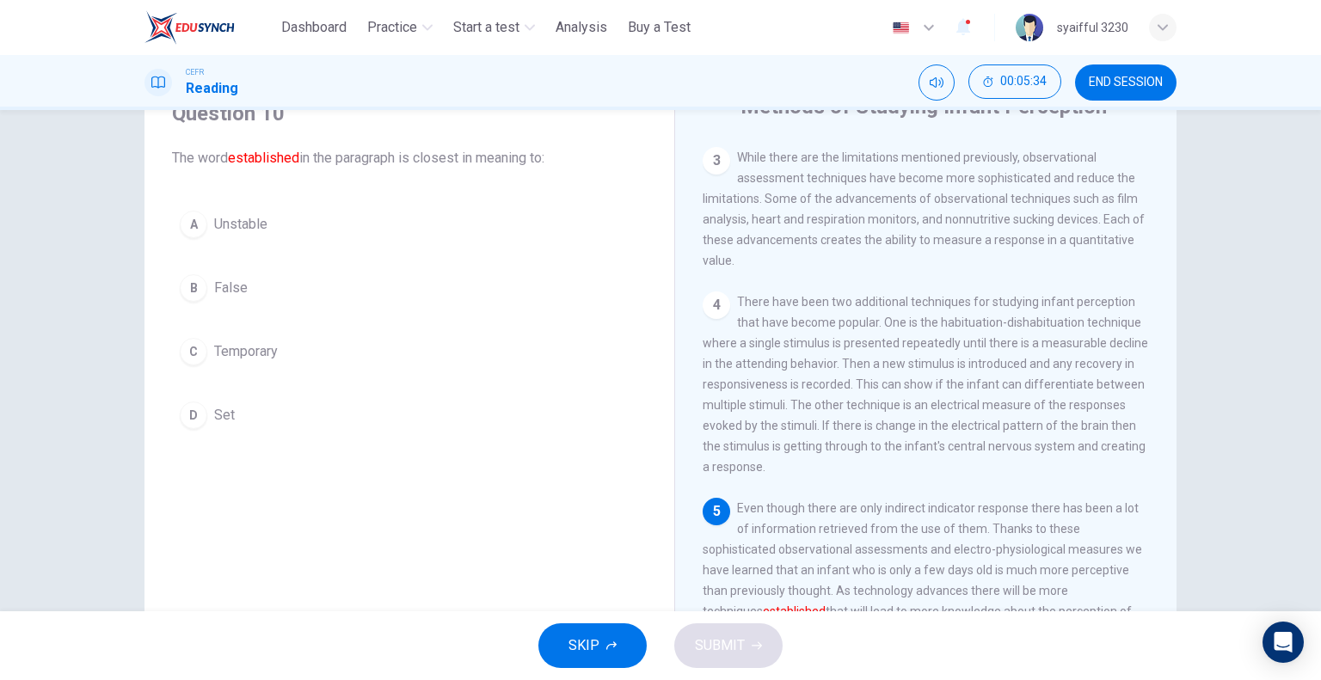
click at [216, 409] on span "Set" at bounding box center [224, 415] width 21 height 21
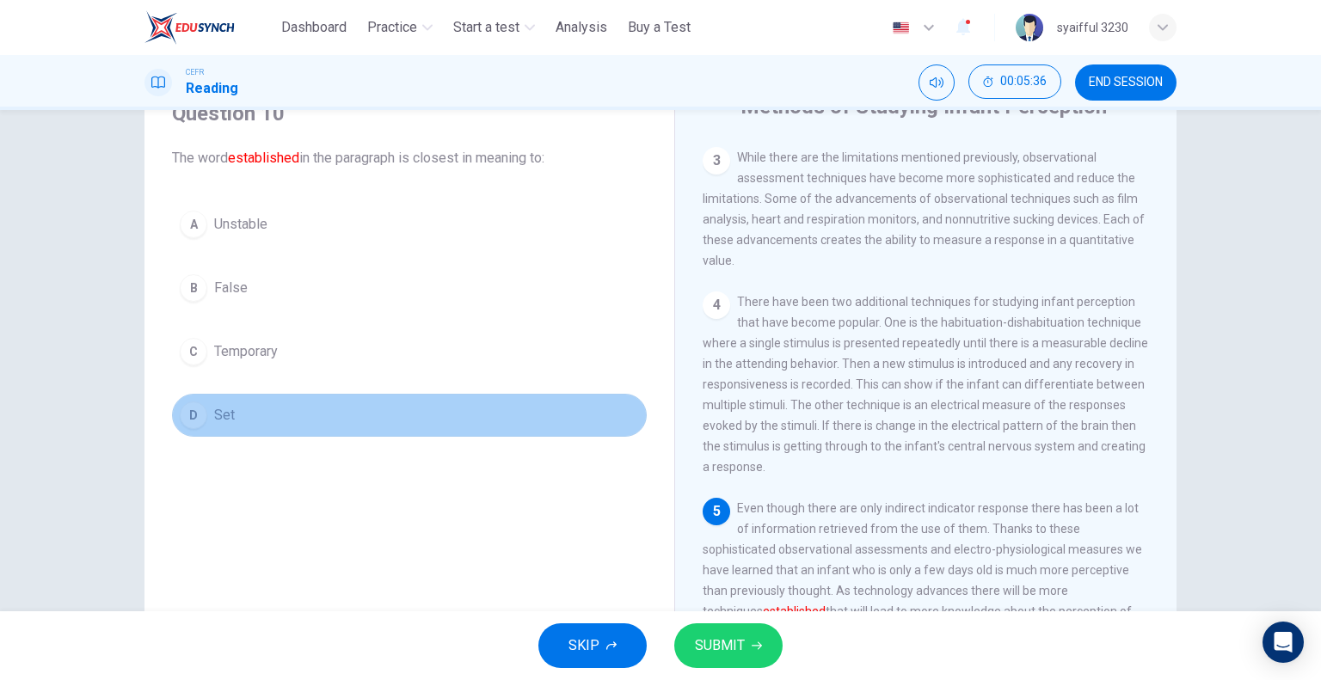
click at [197, 413] on div "D" at bounding box center [194, 416] width 28 height 28
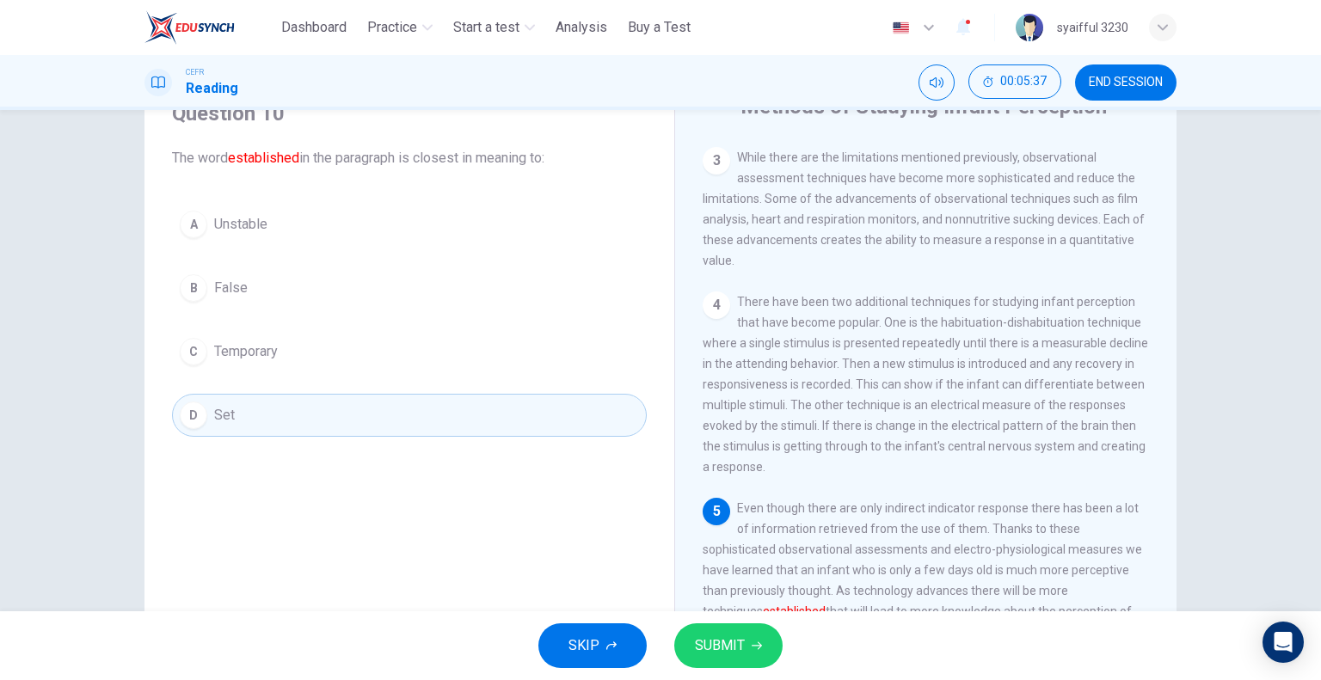
click at [750, 636] on button "SUBMIT" at bounding box center [728, 646] width 108 height 45
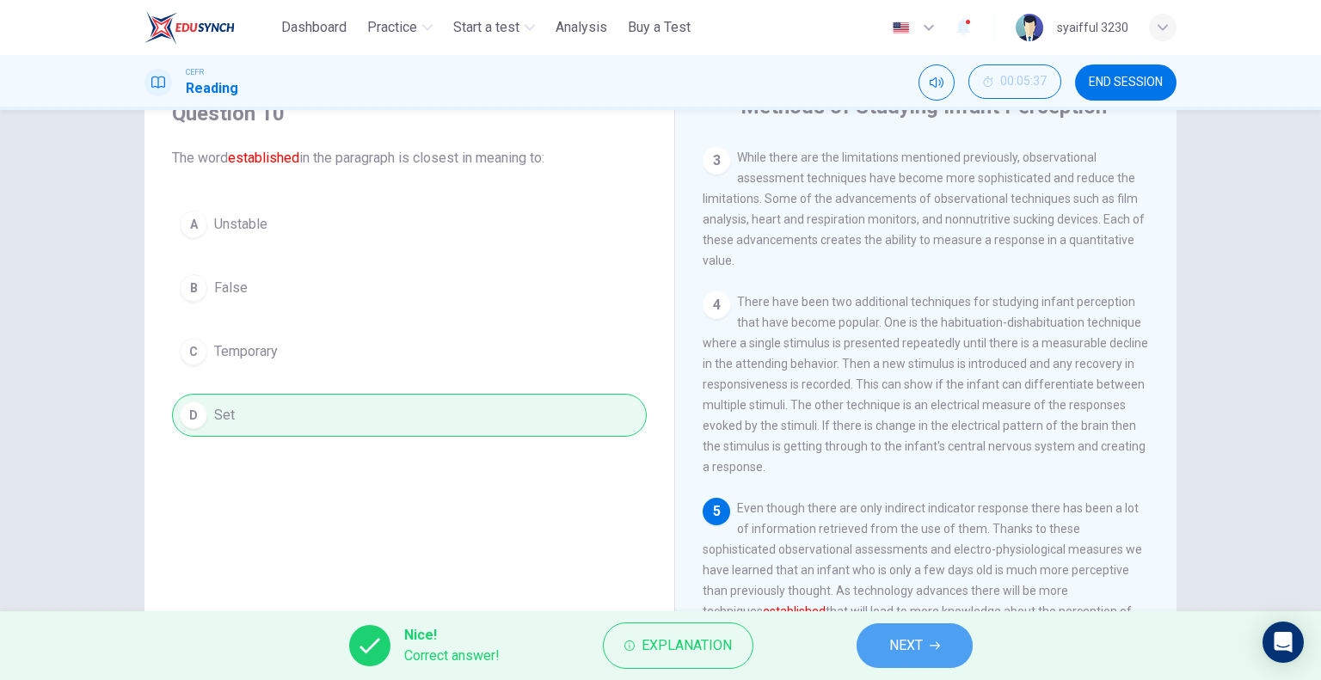
click at [902, 663] on button "NEXT" at bounding box center [915, 646] width 116 height 45
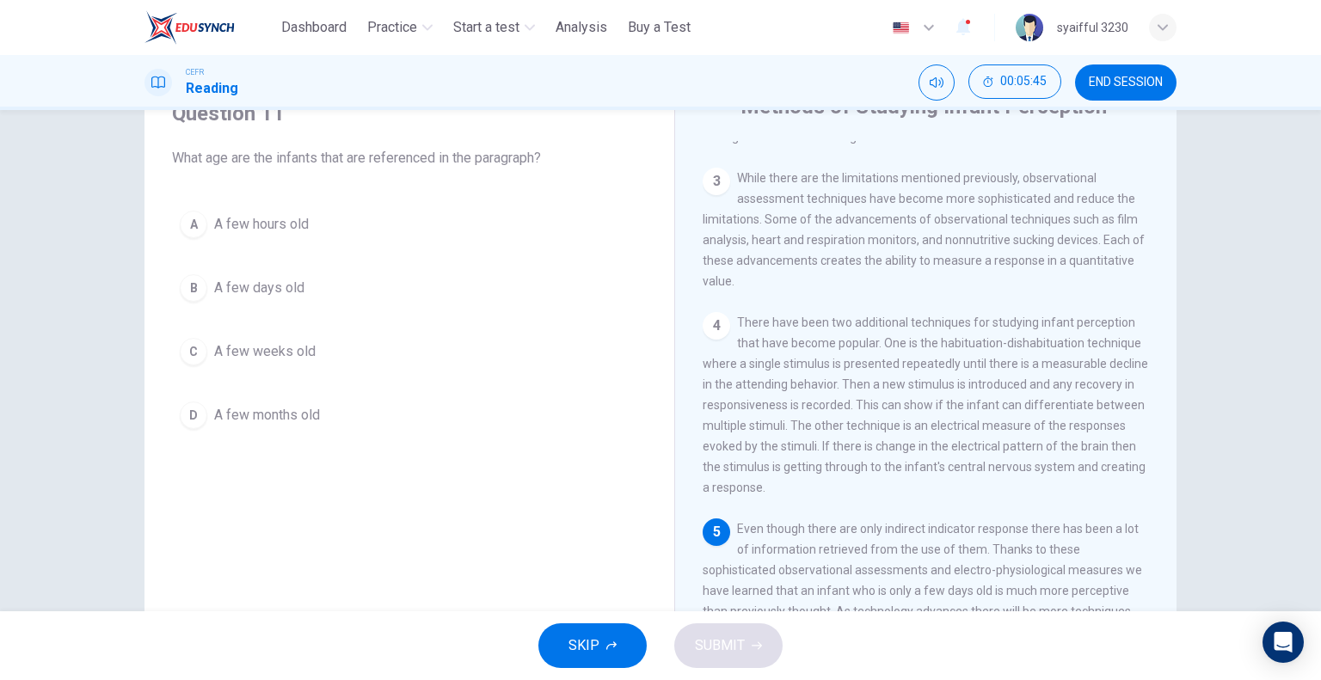
click at [268, 295] on span "A few days old" at bounding box center [259, 288] width 90 height 21
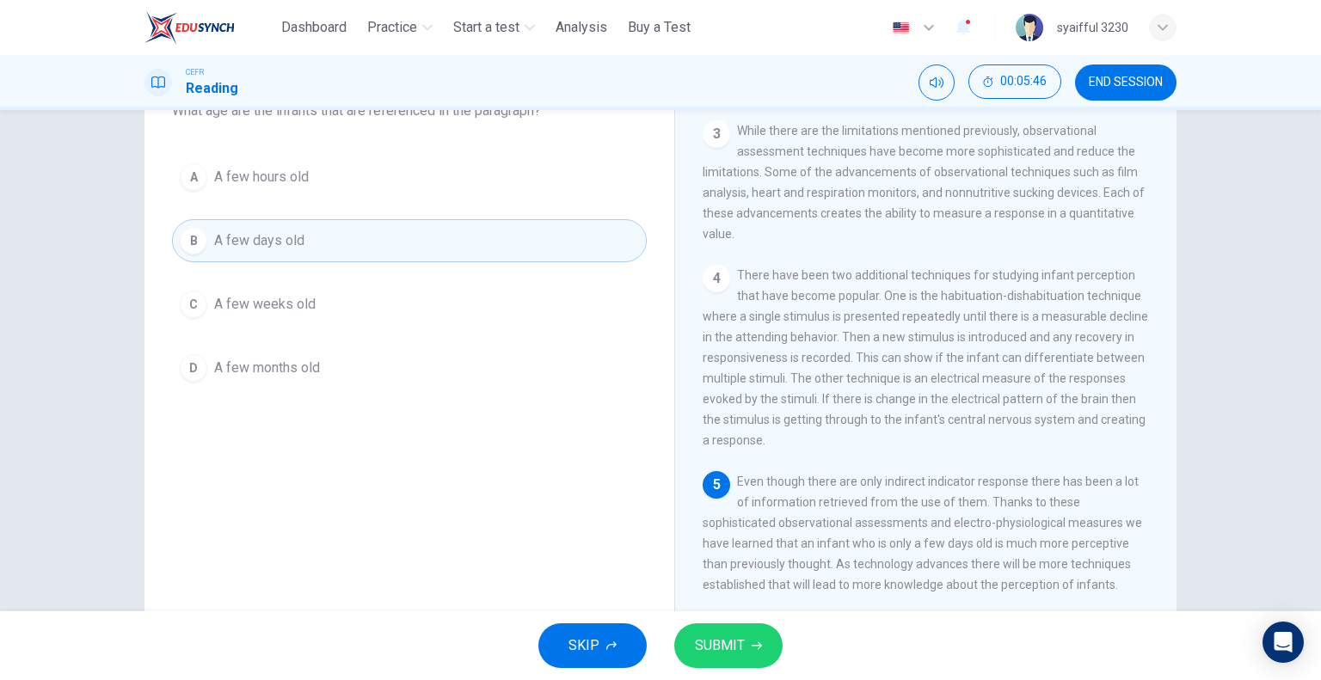
scroll to position [165, 0]
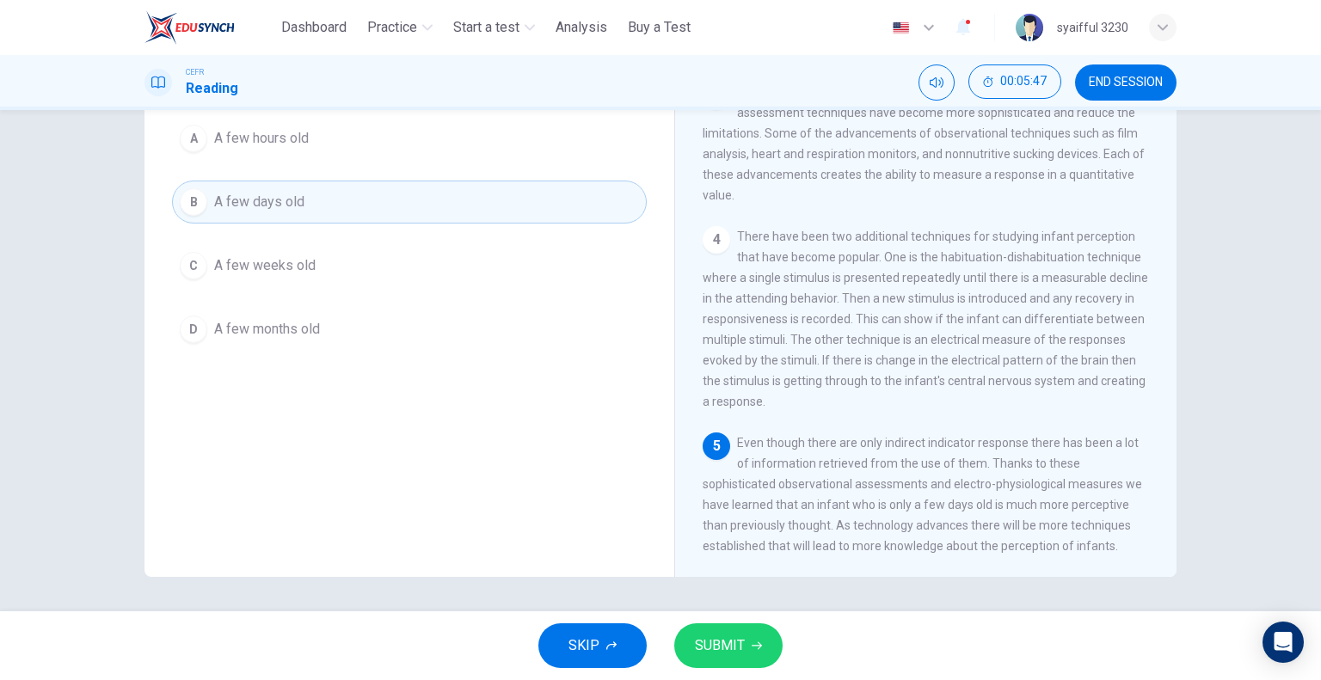
click at [741, 641] on span "SUBMIT" at bounding box center [720, 646] width 50 height 24
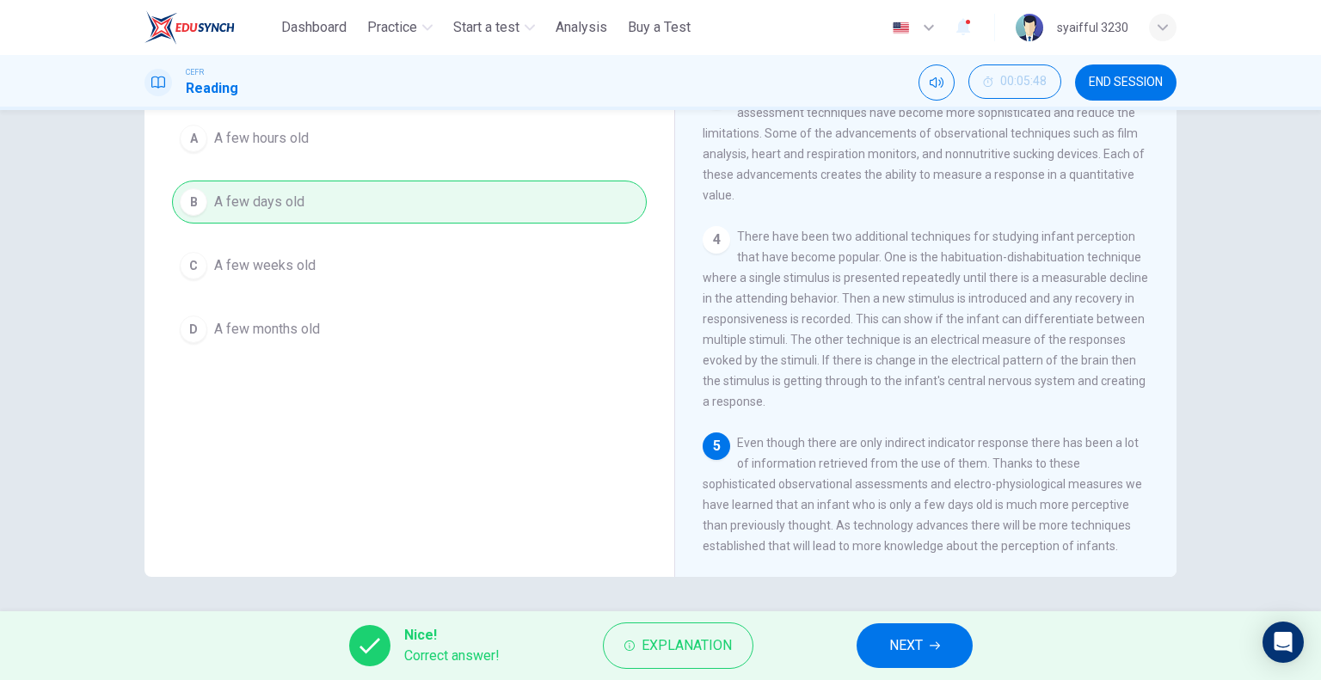
click at [900, 648] on span "NEXT" at bounding box center [906, 646] width 34 height 24
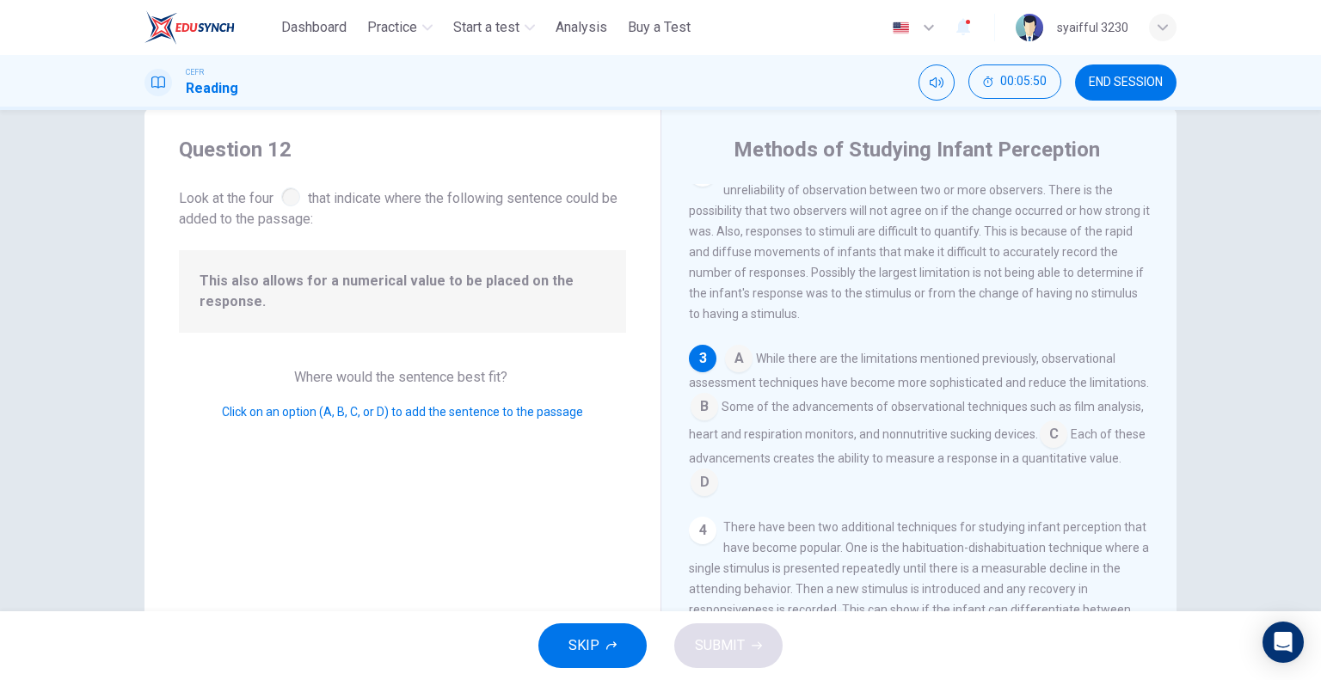
scroll to position [0, 0]
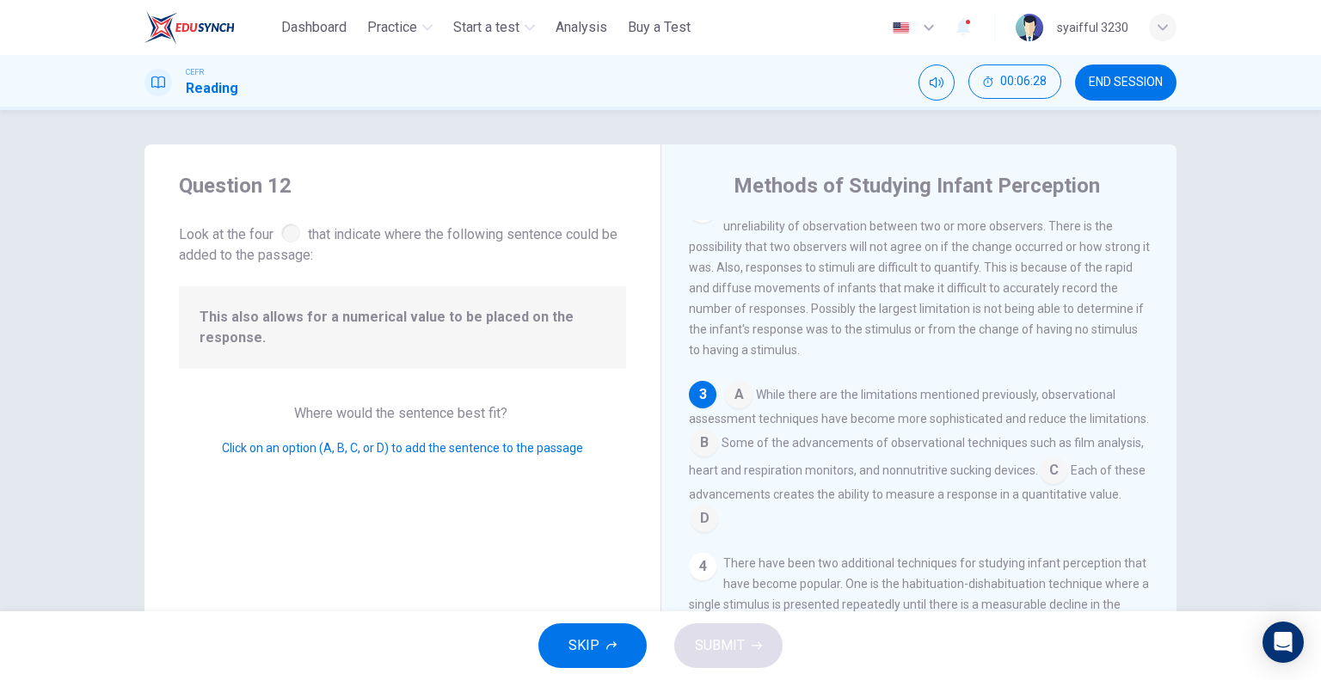
click at [718, 524] on input at bounding box center [705, 521] width 28 height 28
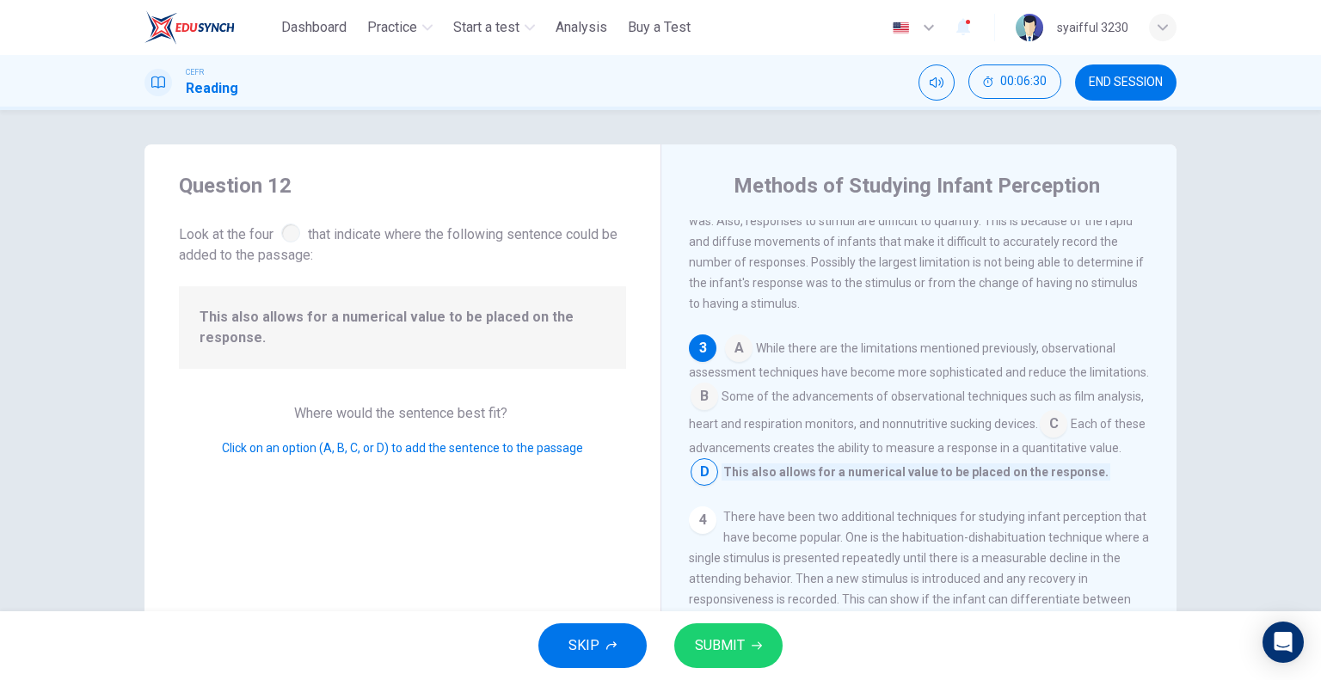
scroll to position [297, 0]
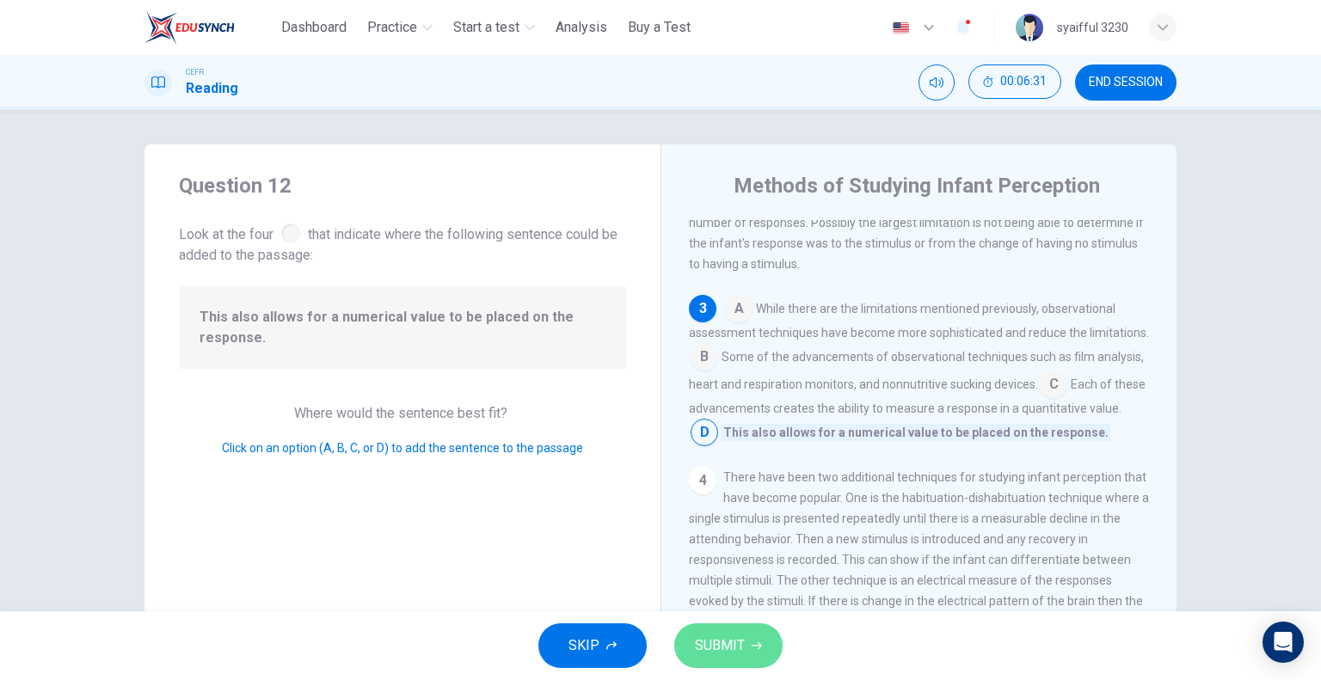
click at [722, 647] on span "SUBMIT" at bounding box center [720, 646] width 50 height 24
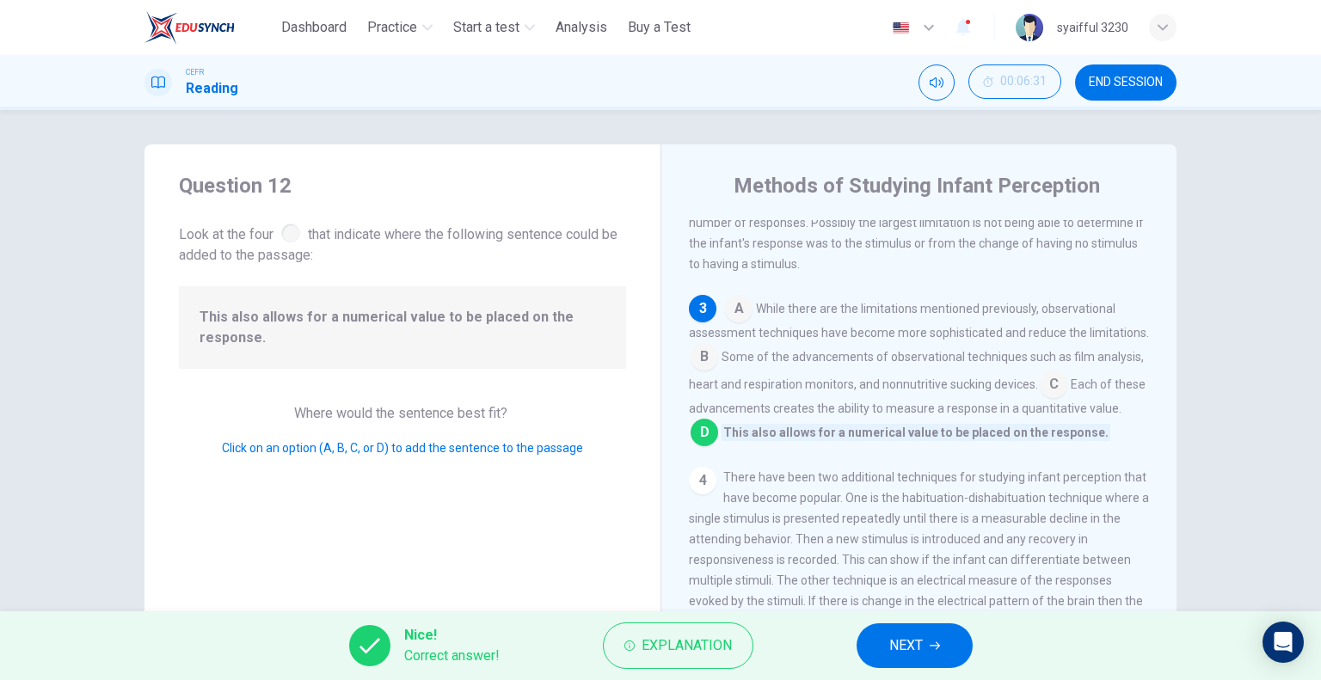
click at [906, 636] on span "NEXT" at bounding box center [906, 646] width 34 height 24
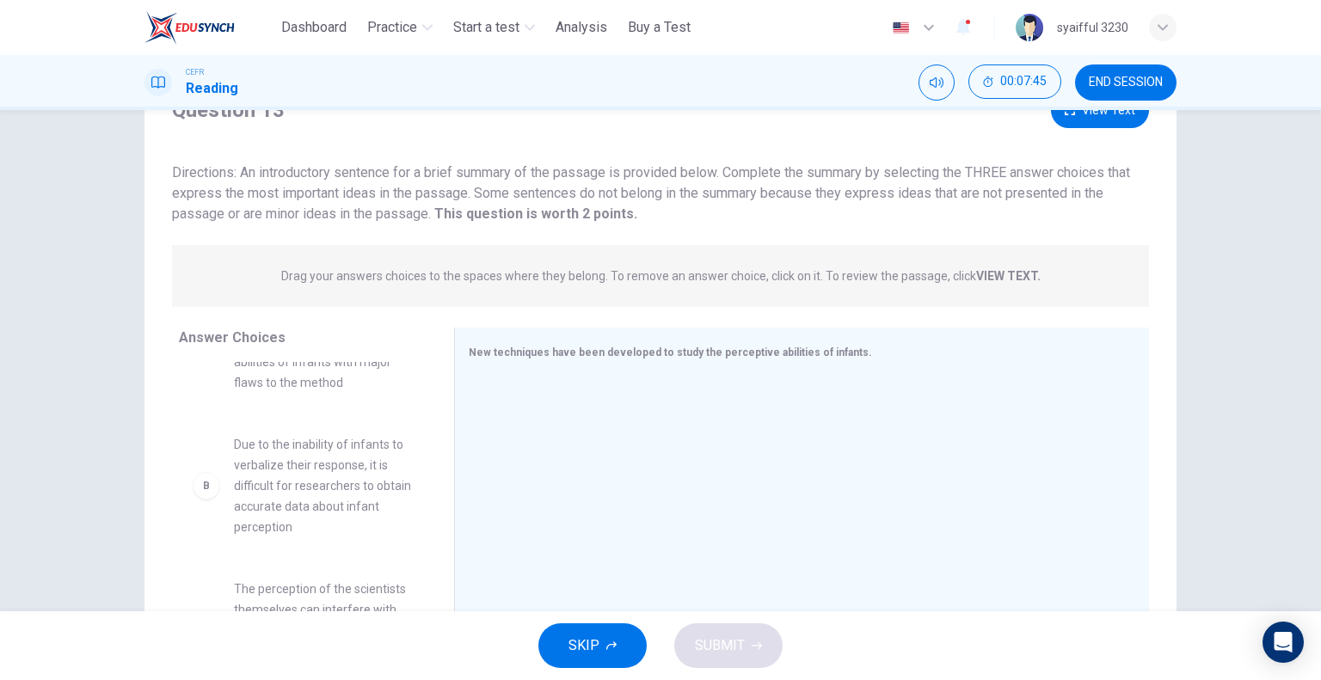
scroll to position [0, 0]
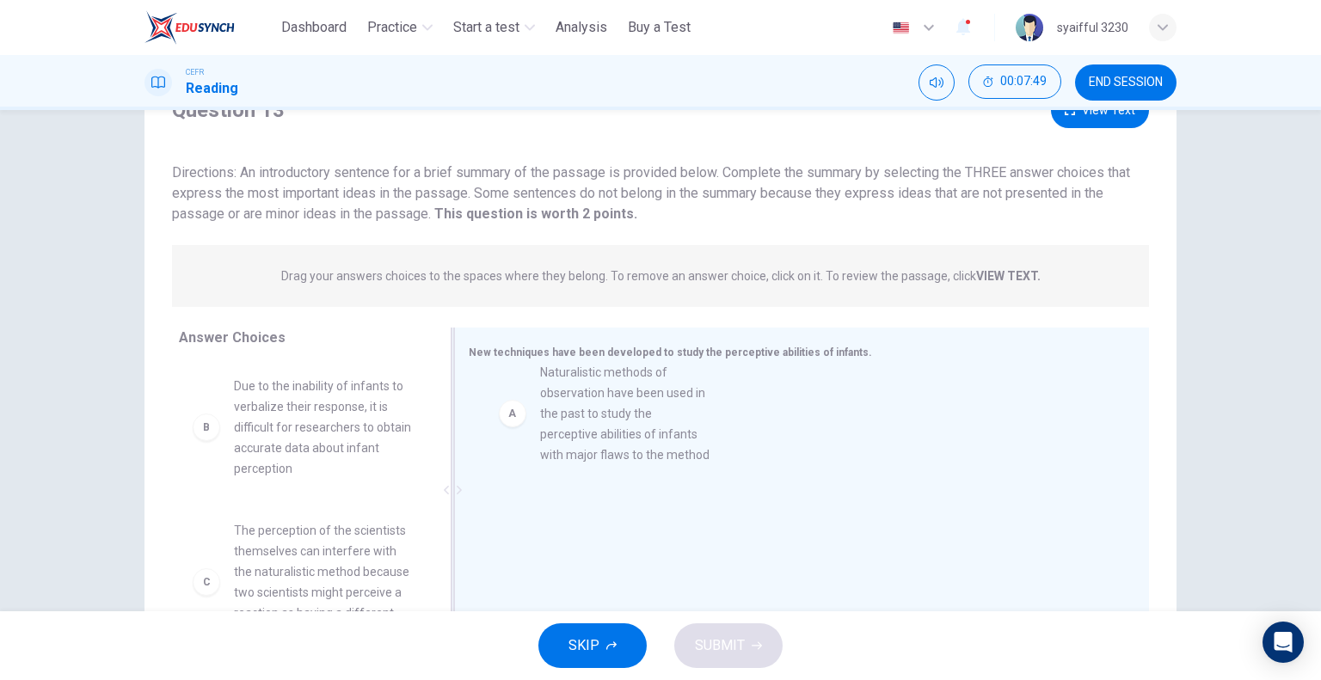
drag, startPoint x: 302, startPoint y: 435, endPoint x: 621, endPoint y: 422, distance: 319.4
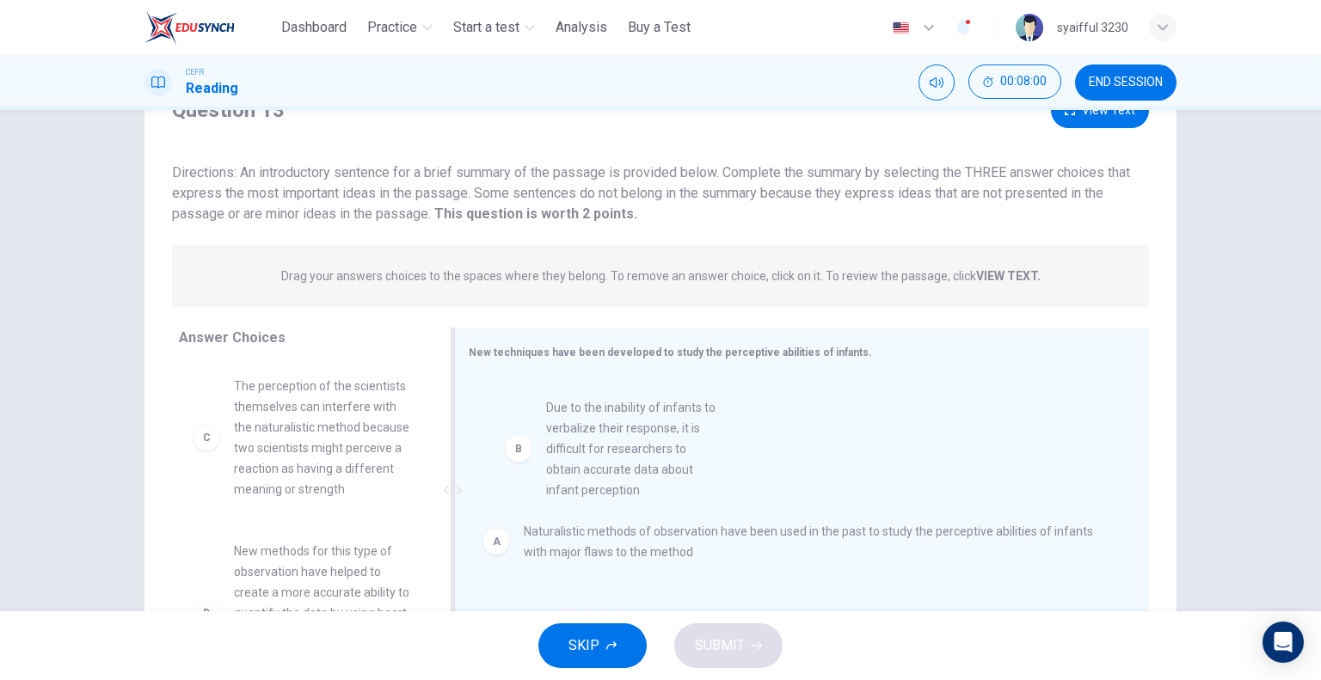
drag, startPoint x: 287, startPoint y: 429, endPoint x: 606, endPoint y: 452, distance: 319.1
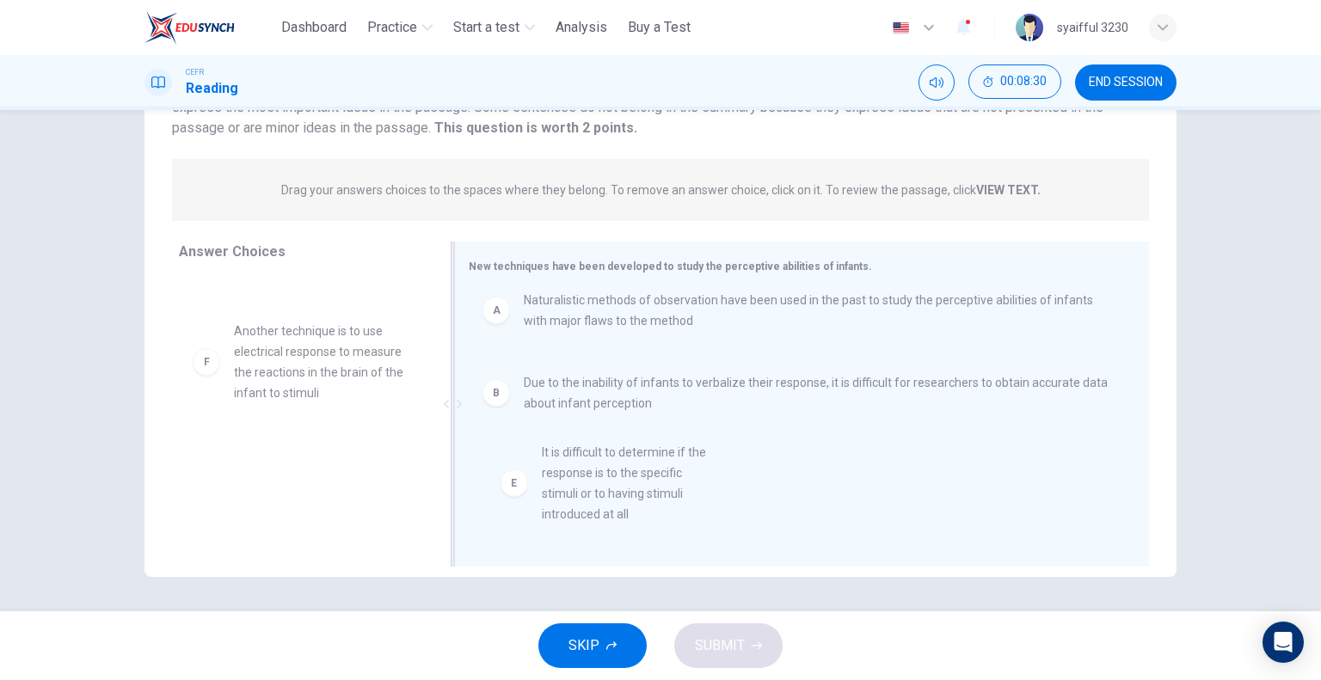
scroll to position [24, 0]
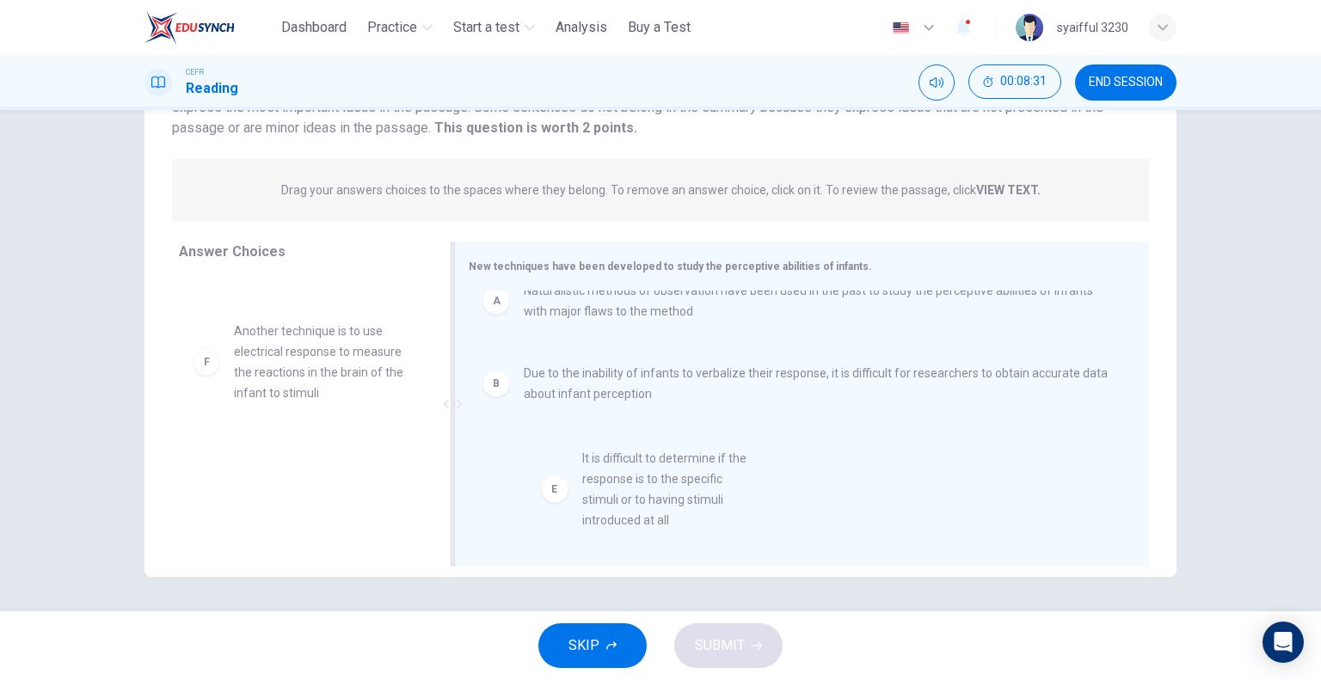
drag, startPoint x: 300, startPoint y: 356, endPoint x: 657, endPoint y: 483, distance: 379.0
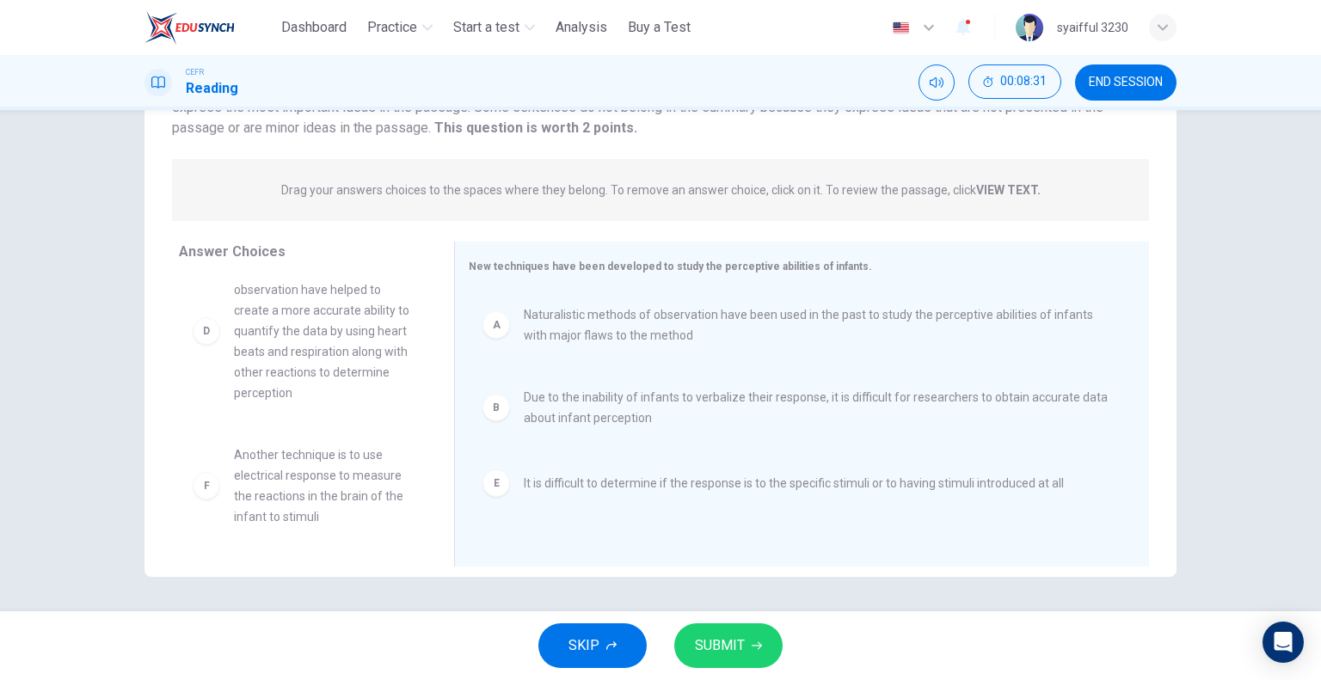
scroll to position [196, 0]
click at [720, 644] on span "SUBMIT" at bounding box center [720, 646] width 50 height 24
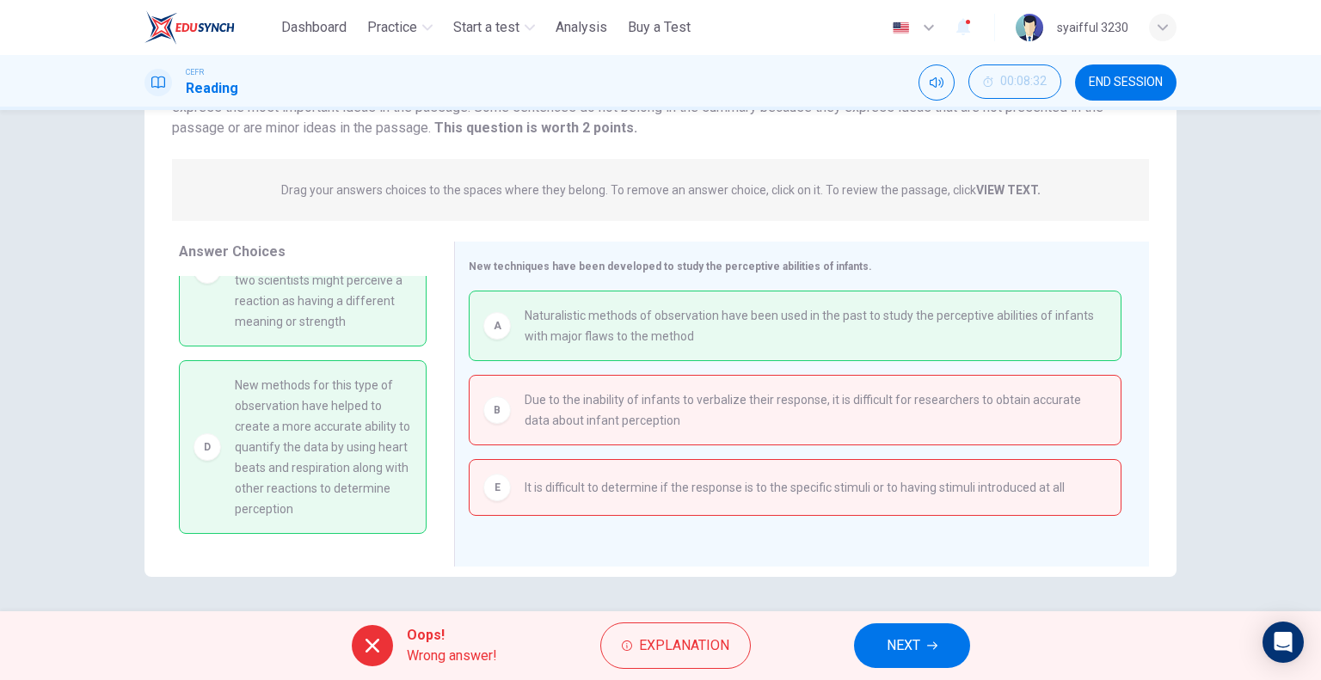
scroll to position [220, 0]
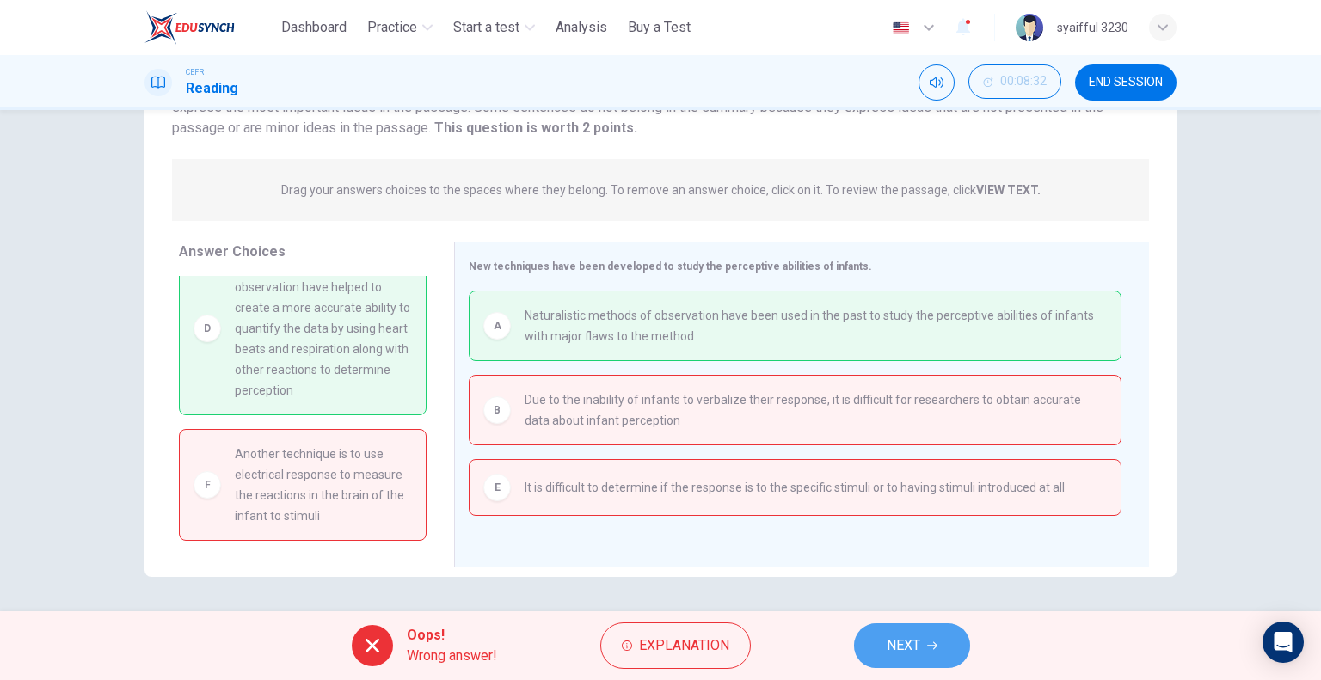
click at [902, 638] on span "NEXT" at bounding box center [904, 646] width 34 height 24
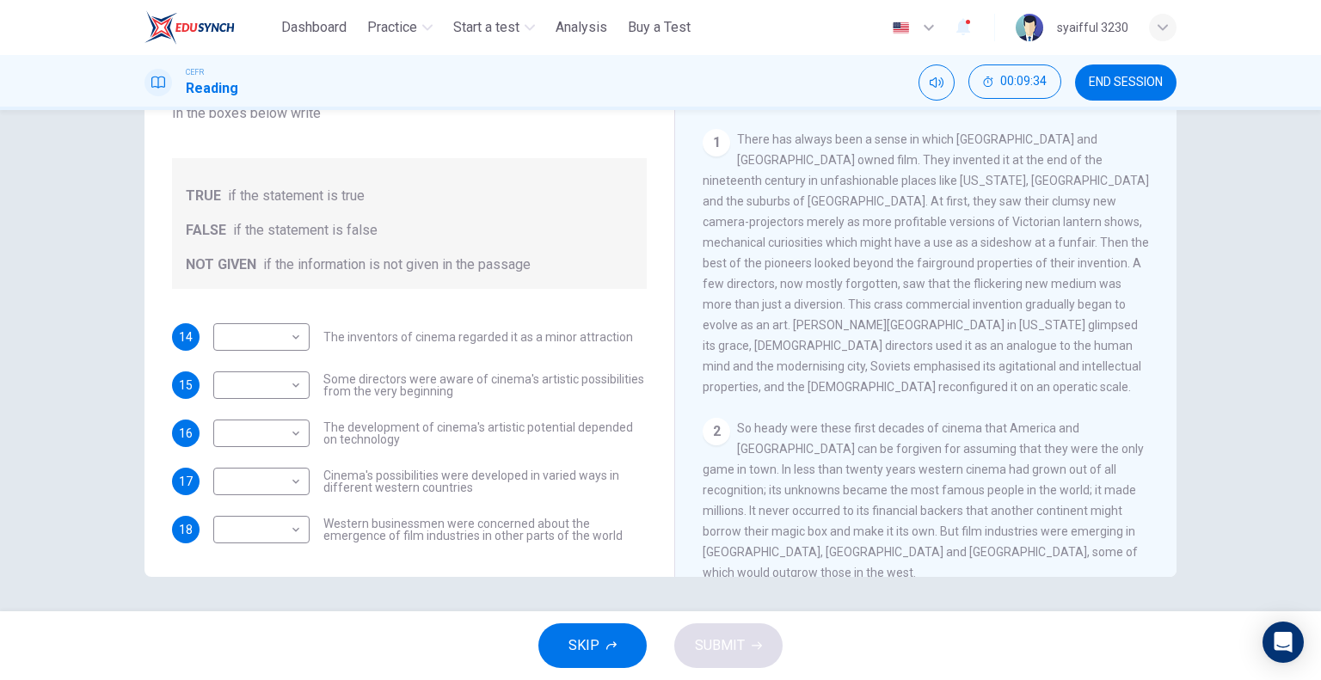
scroll to position [258, 0]
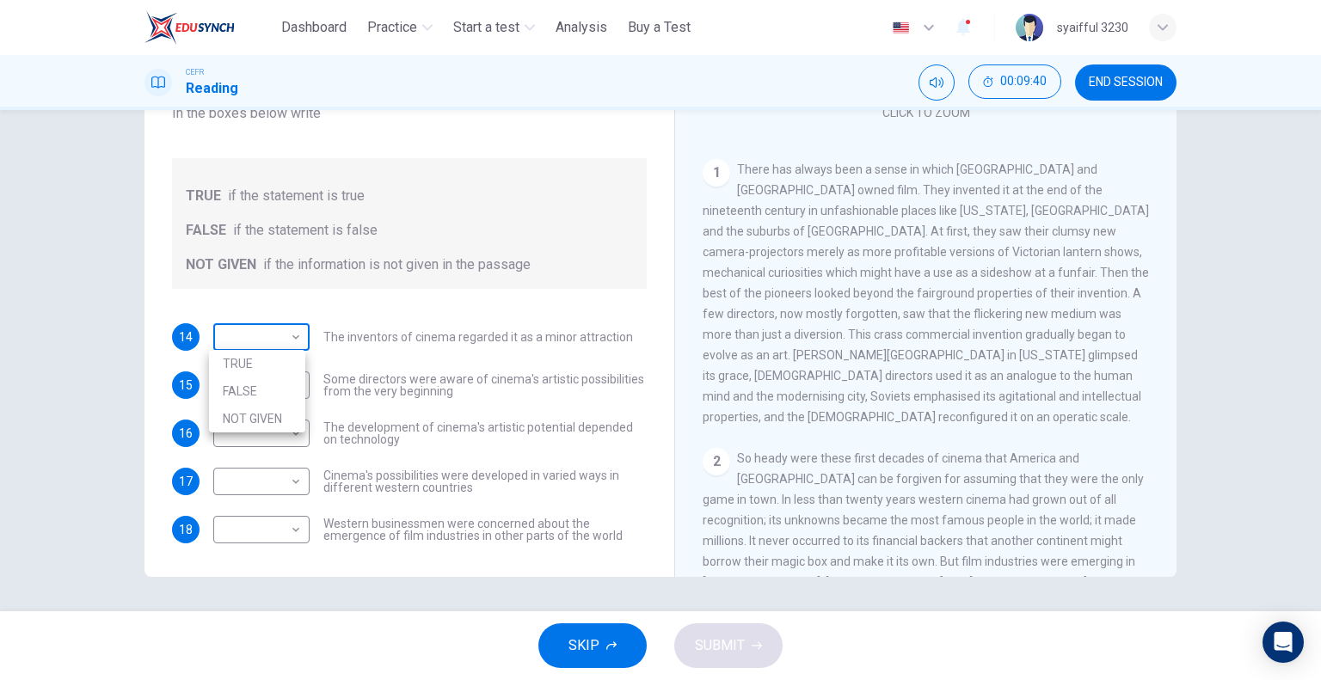
click at [282, 334] on body "This site uses cookies, as explained in our Privacy Policy . If you agree to th…" at bounding box center [660, 340] width 1321 height 680
click at [250, 370] on li "TRUE" at bounding box center [257, 364] width 96 height 28
type input "****"
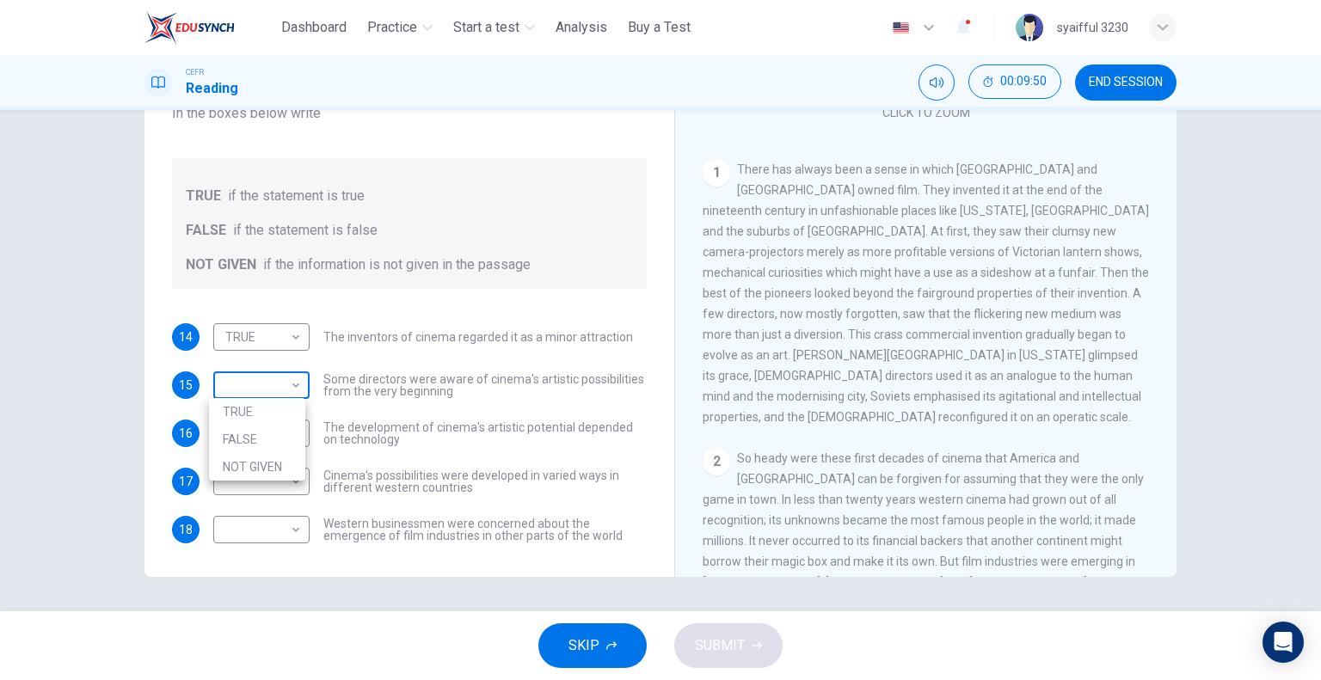
click at [279, 386] on body "This site uses cookies, as explained in our Privacy Policy . If you agree to th…" at bounding box center [660, 340] width 1321 height 680
click at [249, 415] on li "TRUE" at bounding box center [257, 412] width 96 height 28
type input "****"
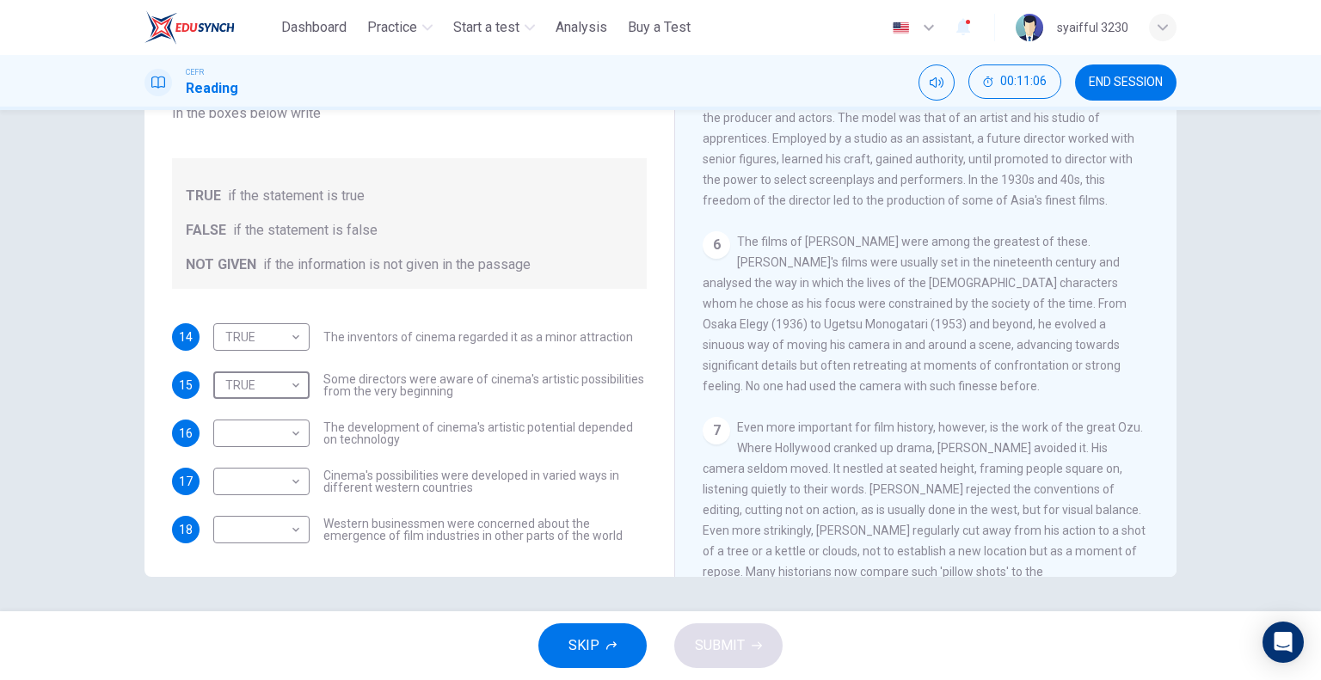
scroll to position [1290, 0]
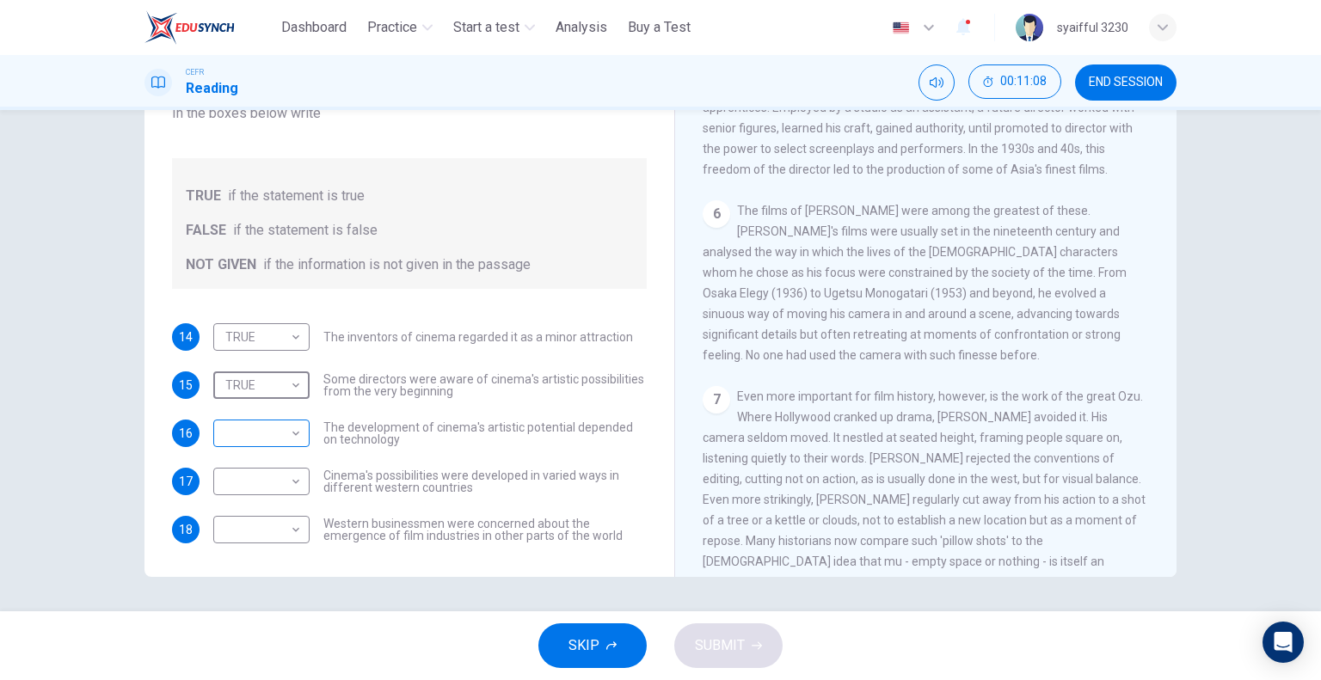
click at [258, 439] on body "This site uses cookies, as explained in our Privacy Policy . If you agree to th…" at bounding box center [660, 340] width 1321 height 680
click at [272, 522] on li "NOT GIVEN" at bounding box center [257, 516] width 96 height 28
type input "*********"
click at [289, 483] on body "This site uses cookies, as explained in our Privacy Policy . If you agree to th…" at bounding box center [660, 340] width 1321 height 680
click at [252, 505] on li "TRUE" at bounding box center [257, 509] width 96 height 28
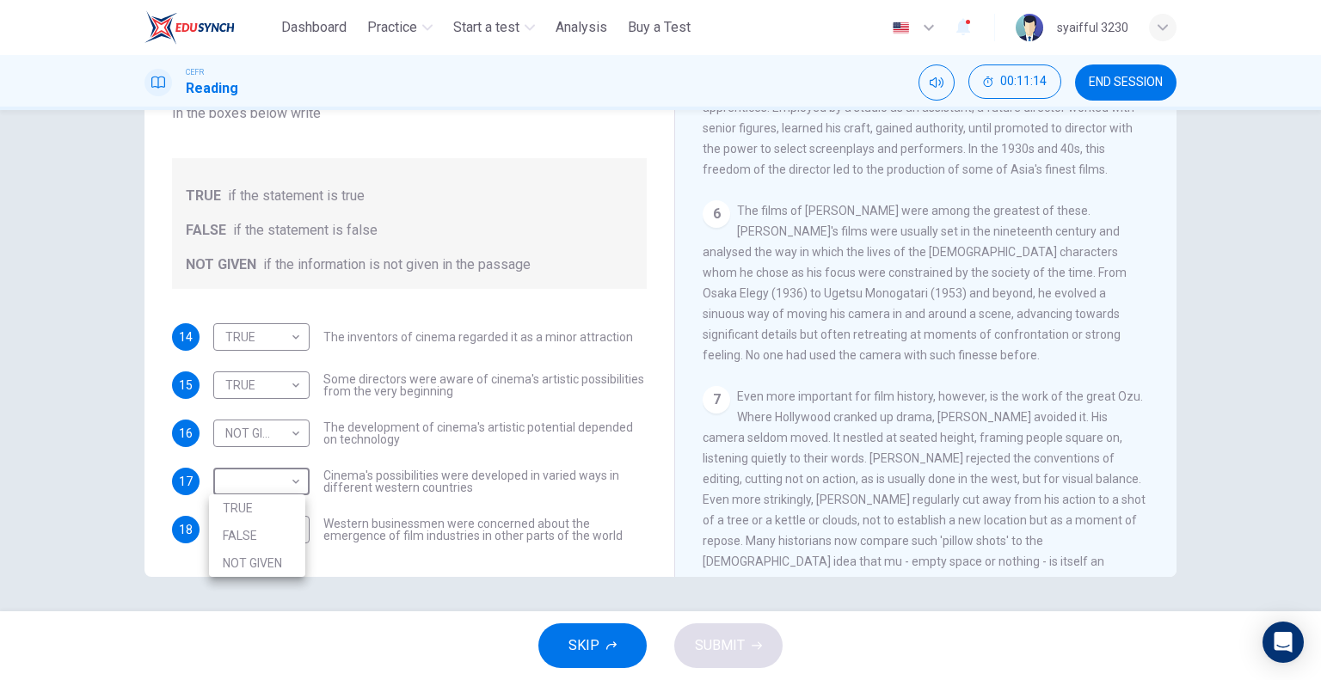
type input "****"
click at [262, 529] on body "This site uses cookies, as explained in our Privacy Policy . If you agree to th…" at bounding box center [660, 340] width 1321 height 680
click at [243, 555] on li "TRUE" at bounding box center [257, 557] width 96 height 28
type input "****"
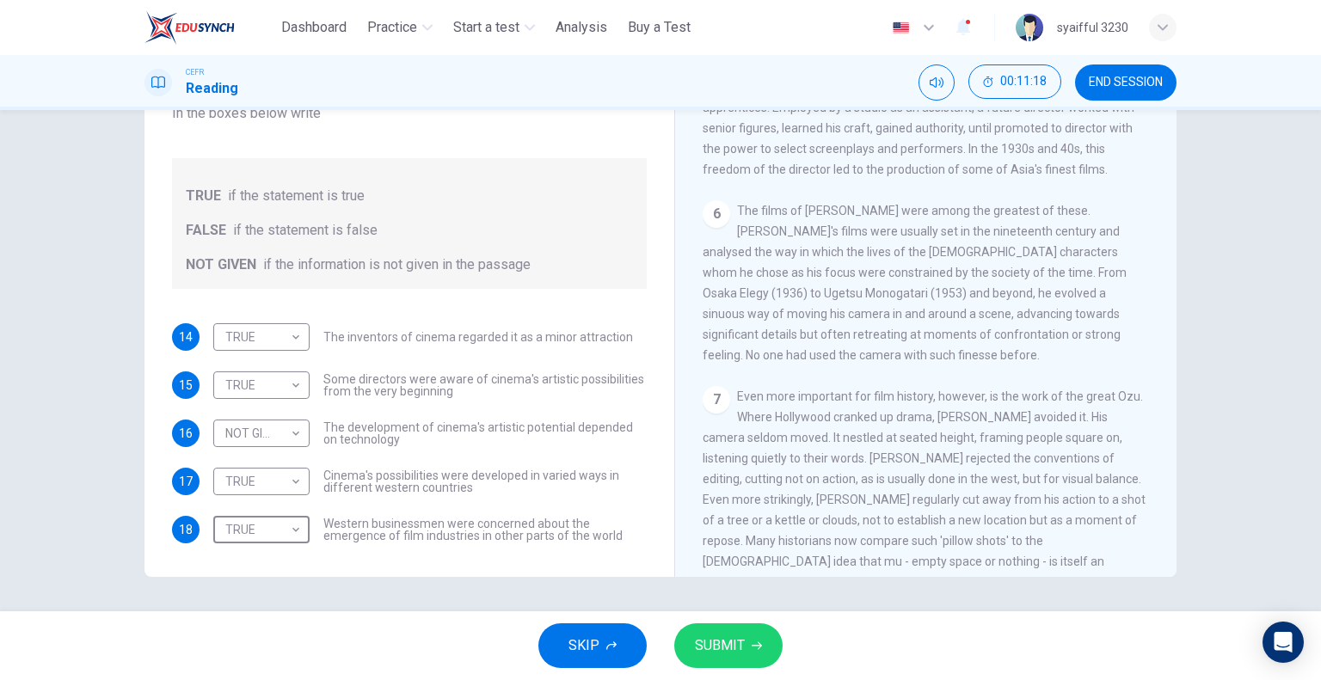
click at [740, 639] on span "SUBMIT" at bounding box center [720, 646] width 50 height 24
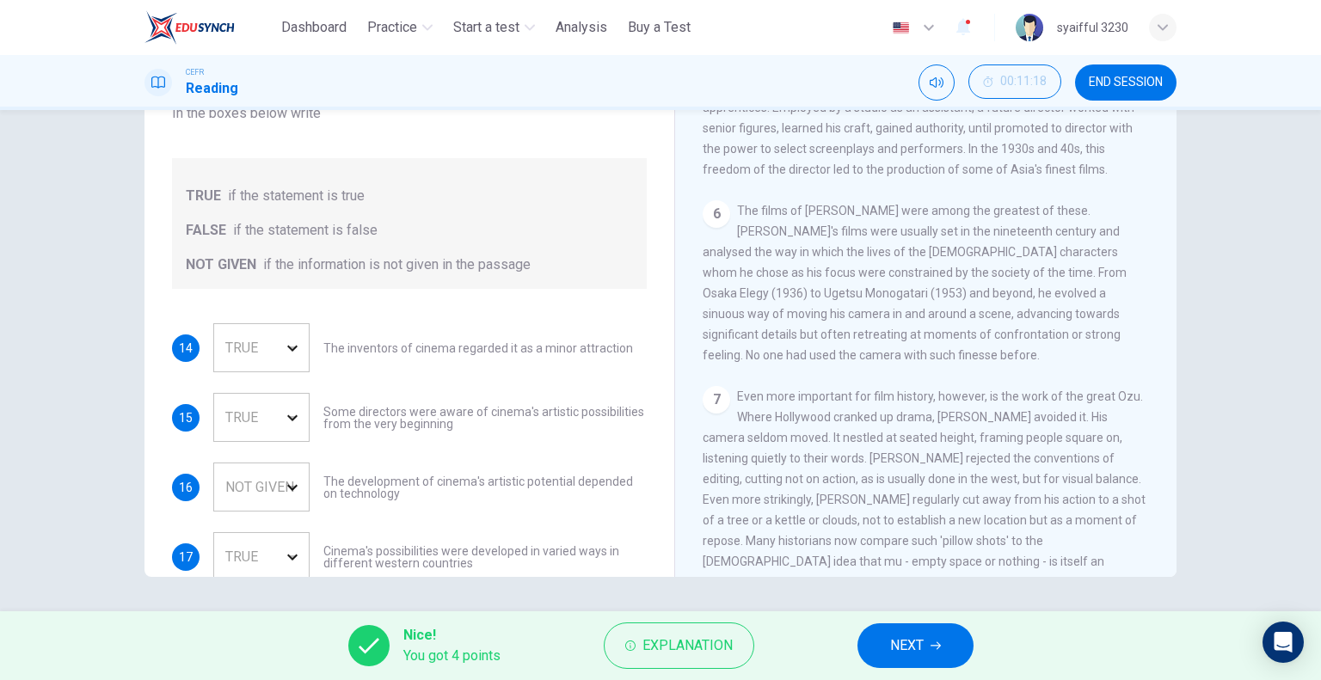
click at [888, 651] on button "NEXT" at bounding box center [916, 646] width 116 height 45
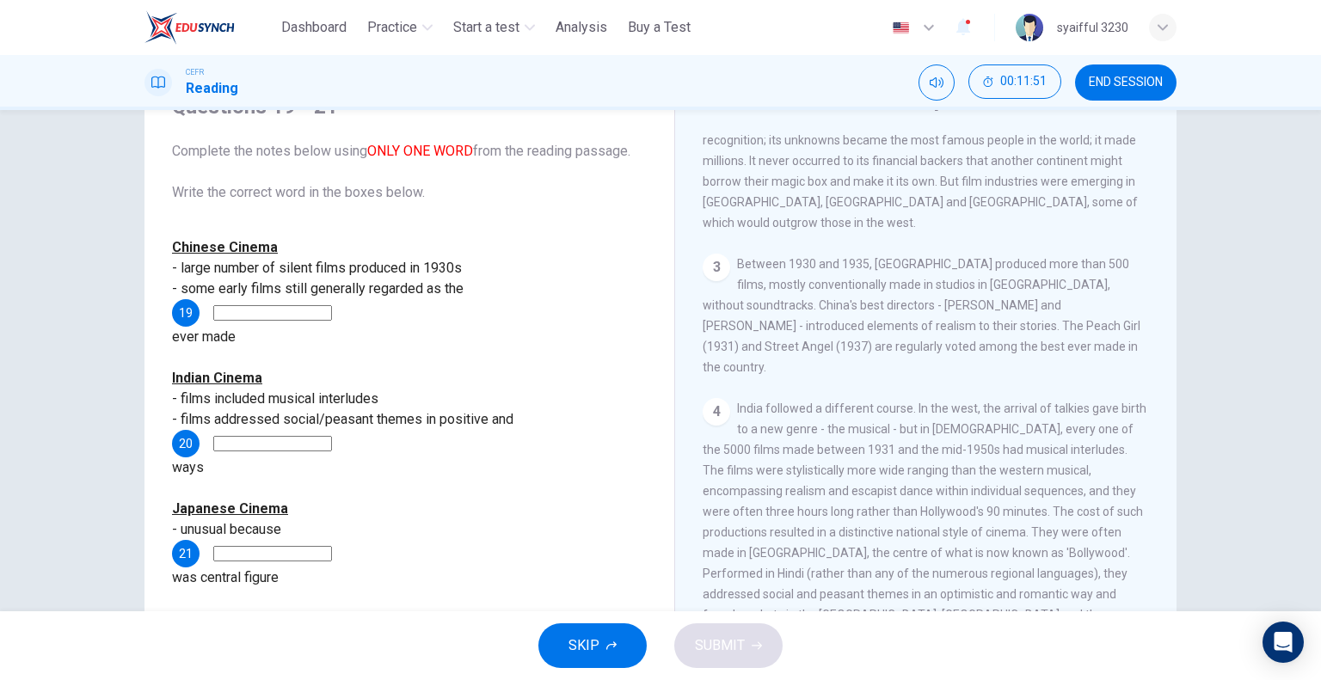
scroll to position [688, 0]
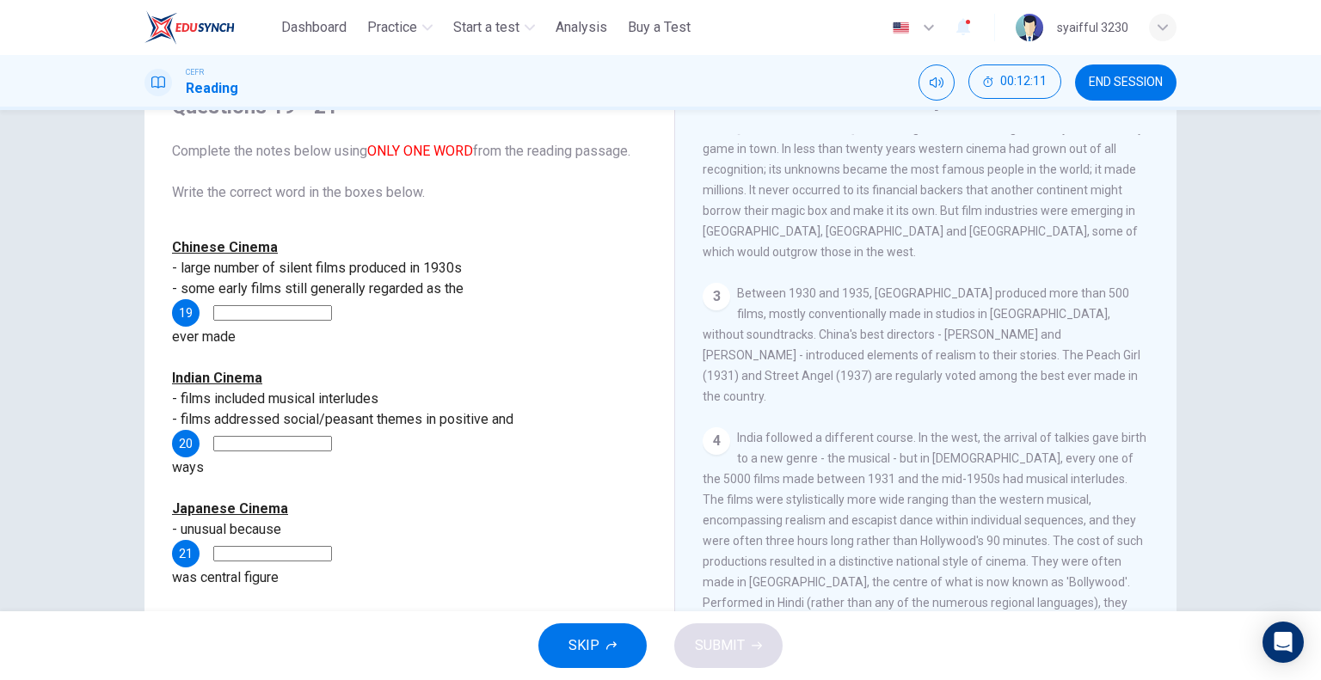
click at [332, 316] on input at bounding box center [272, 312] width 119 height 15
type input "********"
click at [278, 436] on input at bounding box center [272, 443] width 119 height 15
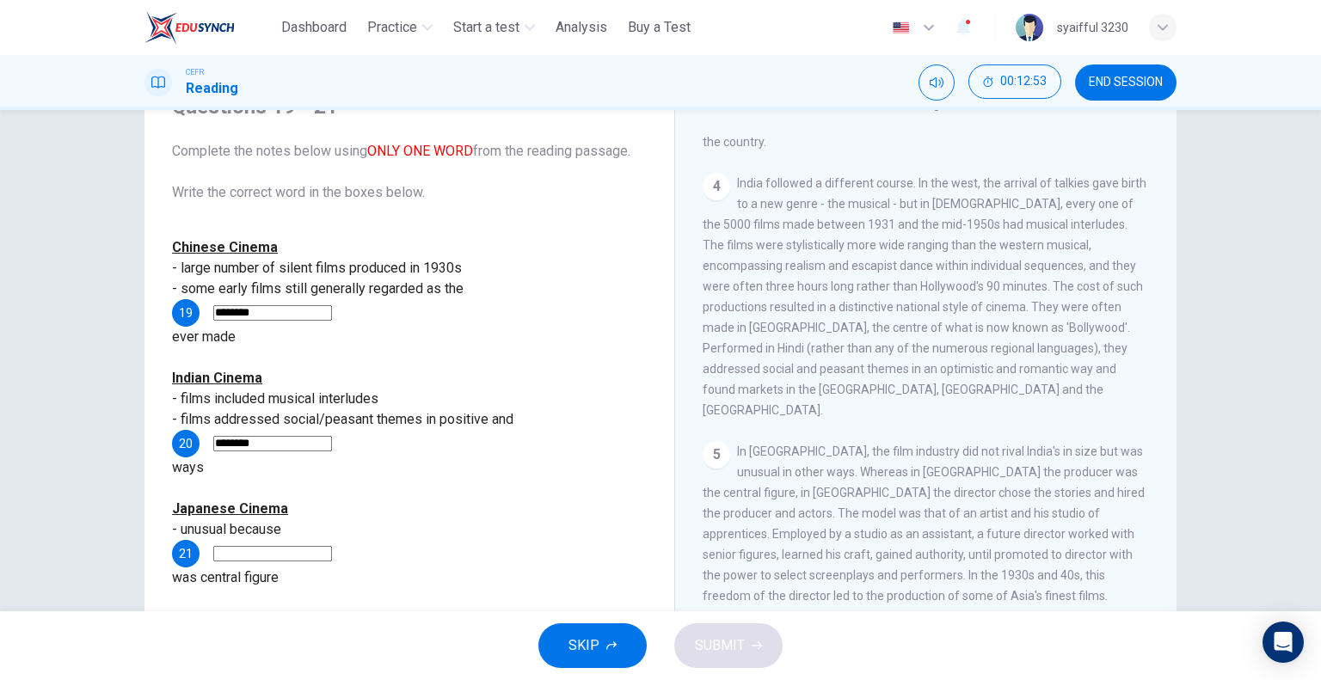
scroll to position [946, 0]
type input "********"
click at [332, 546] on input at bounding box center [272, 553] width 119 height 15
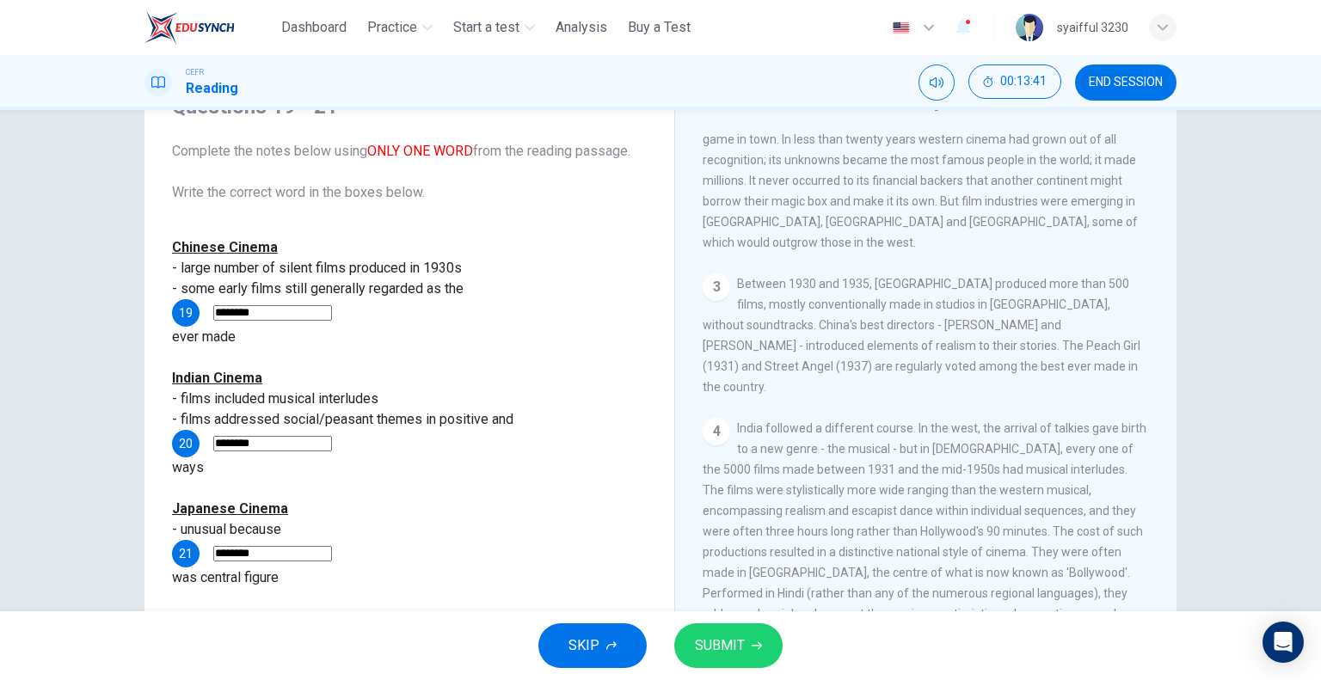
scroll to position [688, 0]
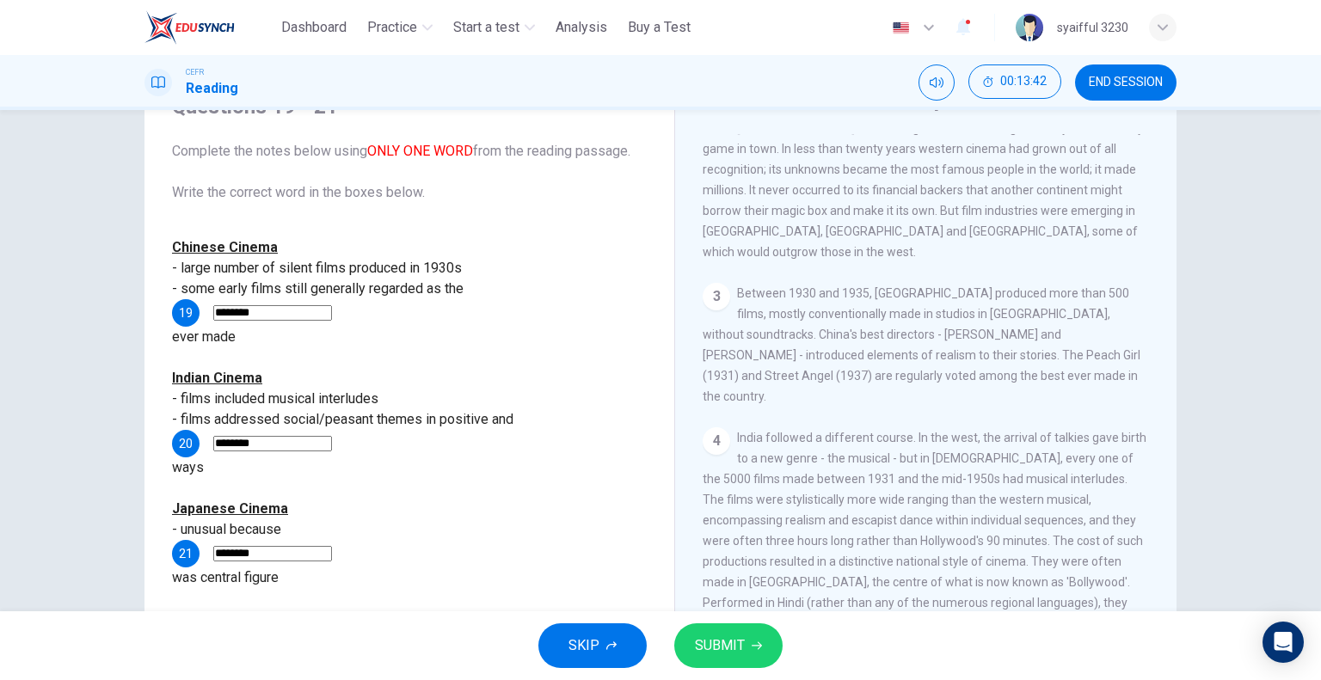
type input "********"
drag, startPoint x: 274, startPoint y: 310, endPoint x: 196, endPoint y: 311, distance: 78.3
click at [194, 315] on div "19 ********" at bounding box center [409, 313] width 475 height 28
type input "****"
click at [739, 632] on button "SUBMIT" at bounding box center [728, 646] width 108 height 45
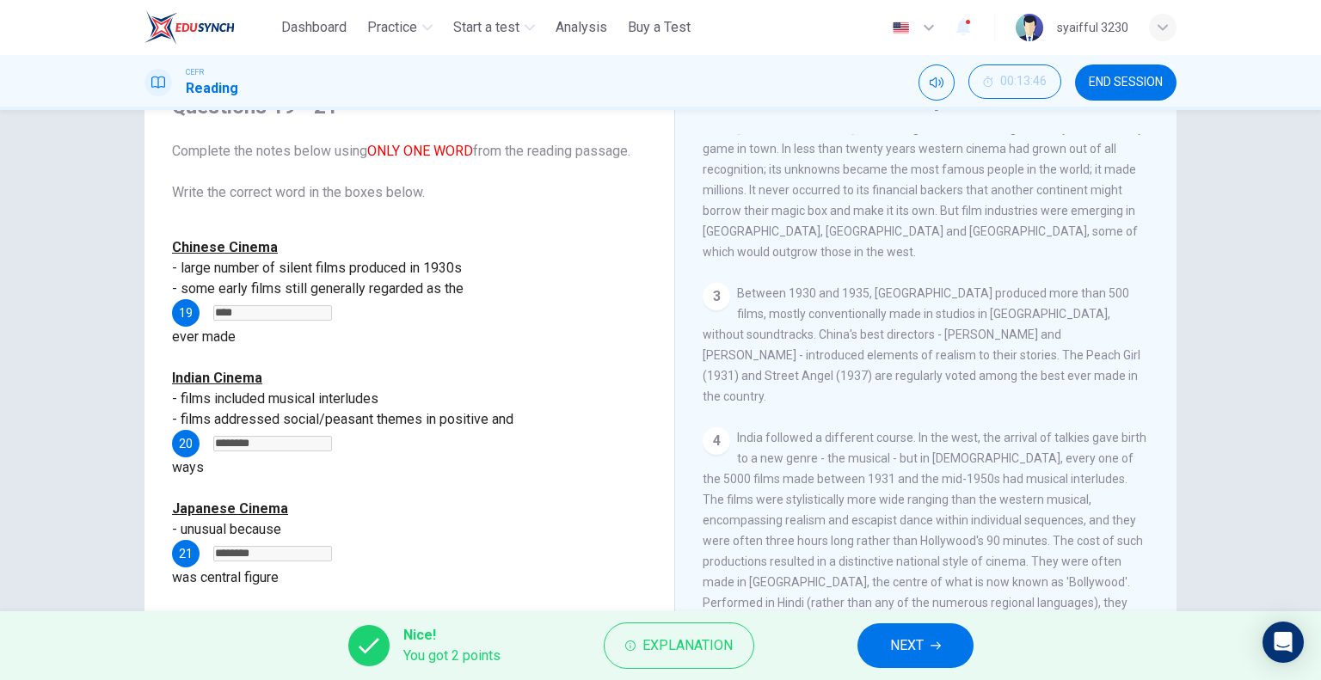
click at [912, 632] on button "NEXT" at bounding box center [916, 646] width 116 height 45
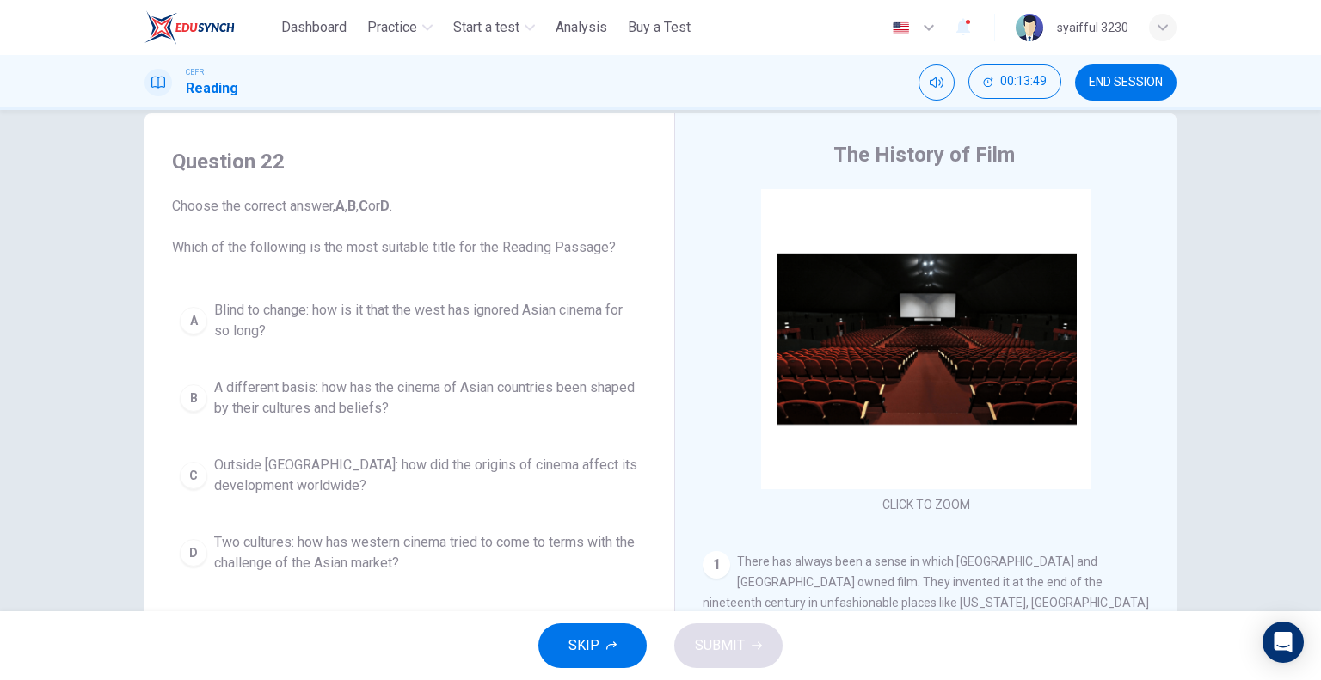
scroll to position [0, 0]
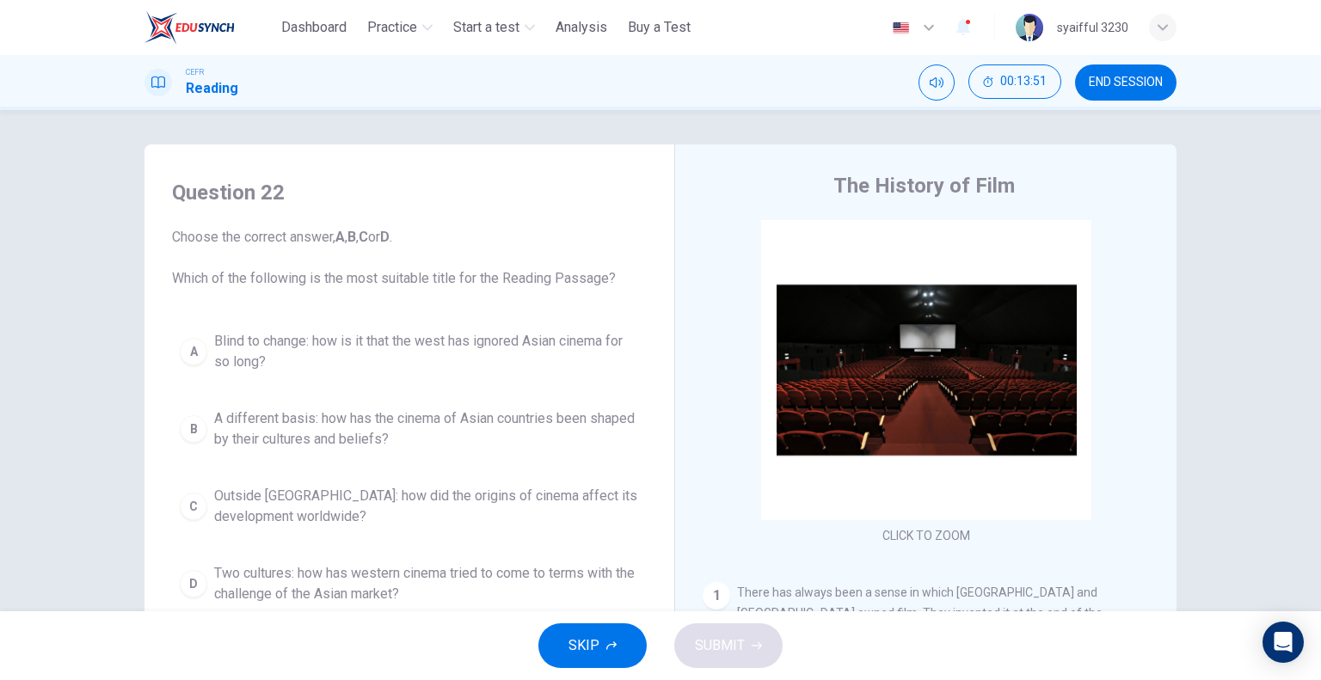
click at [1132, 77] on span "END SESSION" at bounding box center [1126, 83] width 74 height 14
